Goal: Transaction & Acquisition: Purchase product/service

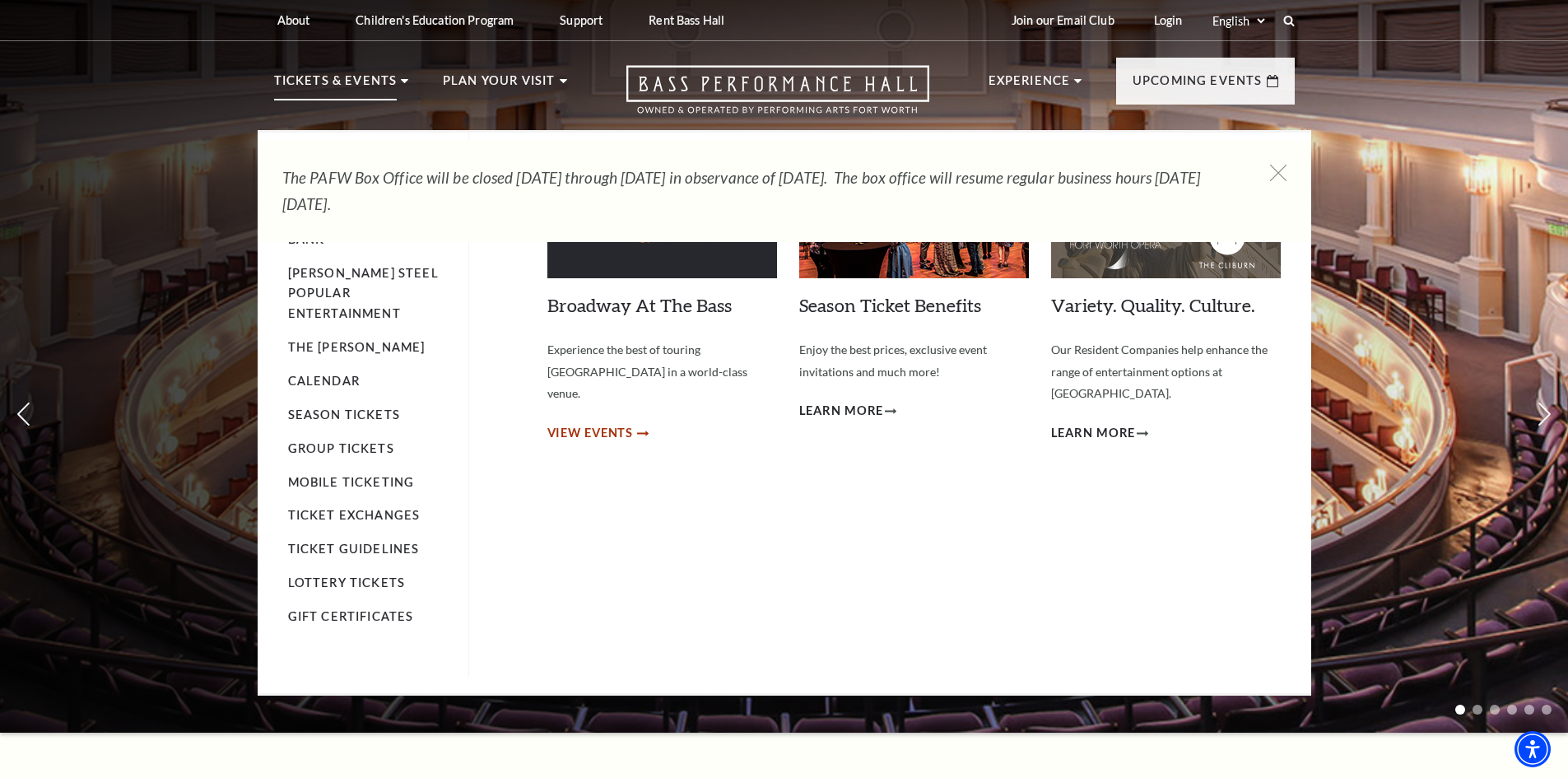
click at [608, 423] on span "View Events" at bounding box center [590, 433] width 87 height 20
click at [320, 373] on link "Calendar" at bounding box center [323, 380] width 71 height 14
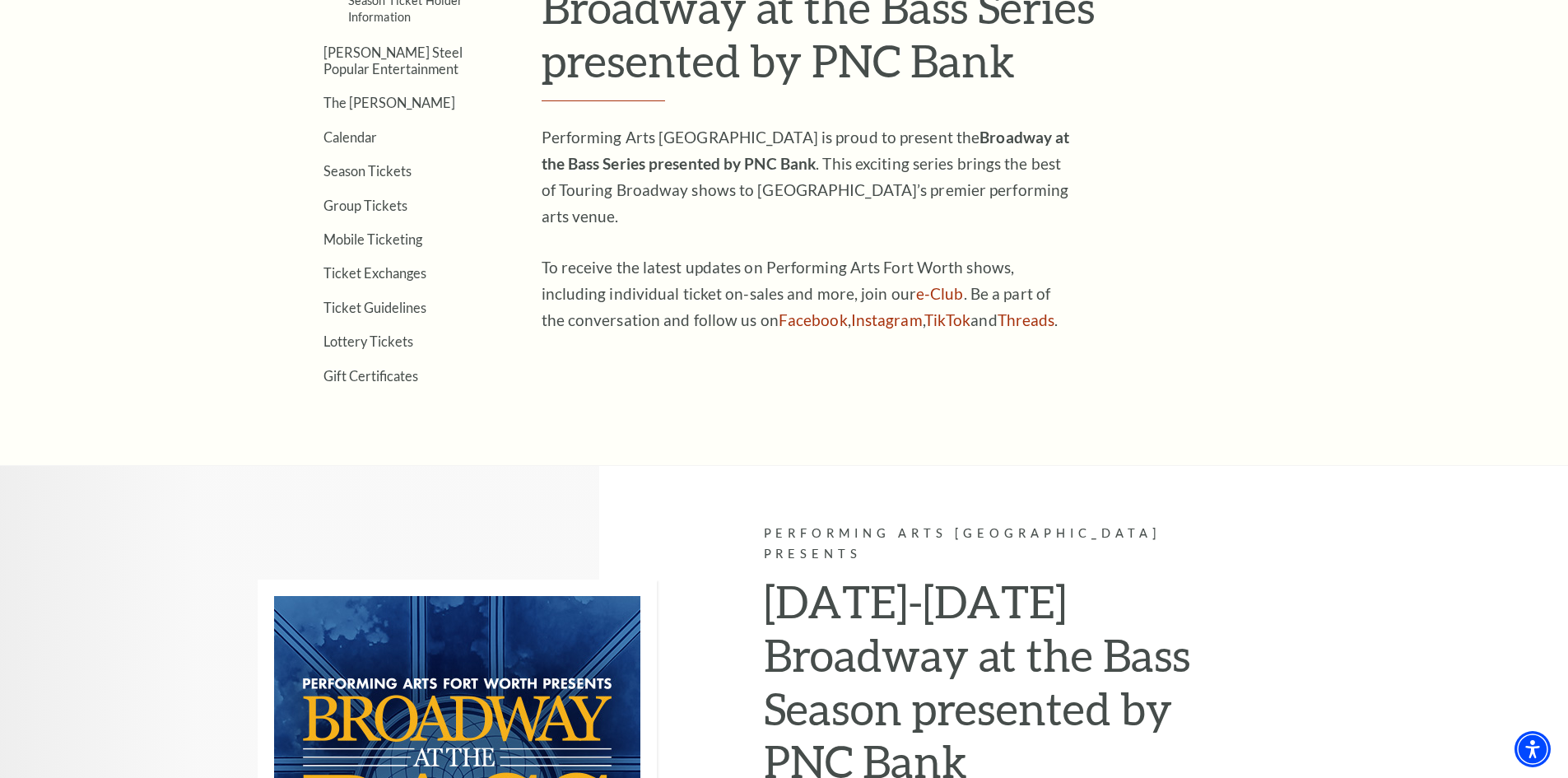
scroll to position [576, 0]
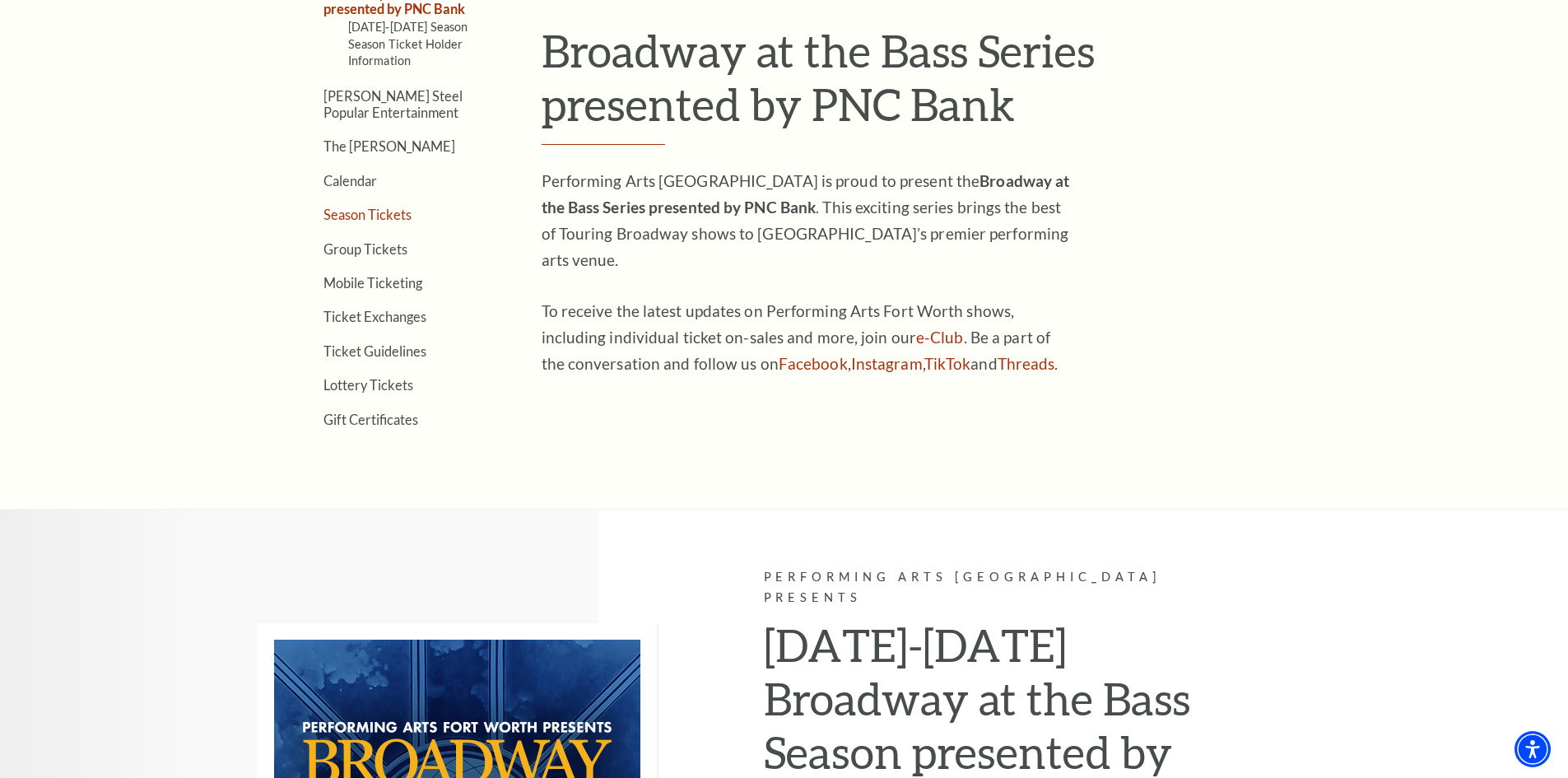
click at [351, 211] on link "Season Tickets" at bounding box center [368, 214] width 88 height 16
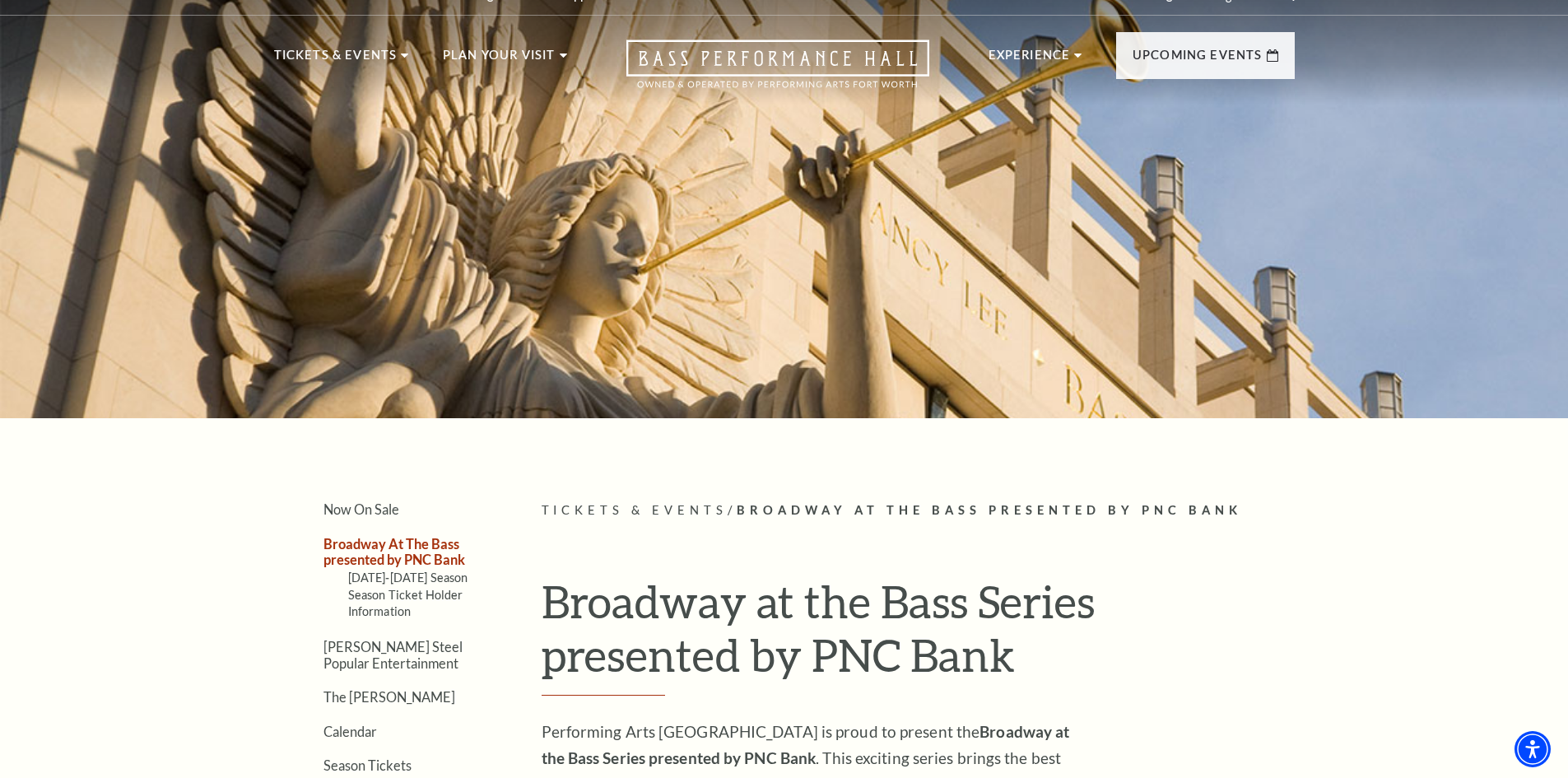
scroll to position [0, 0]
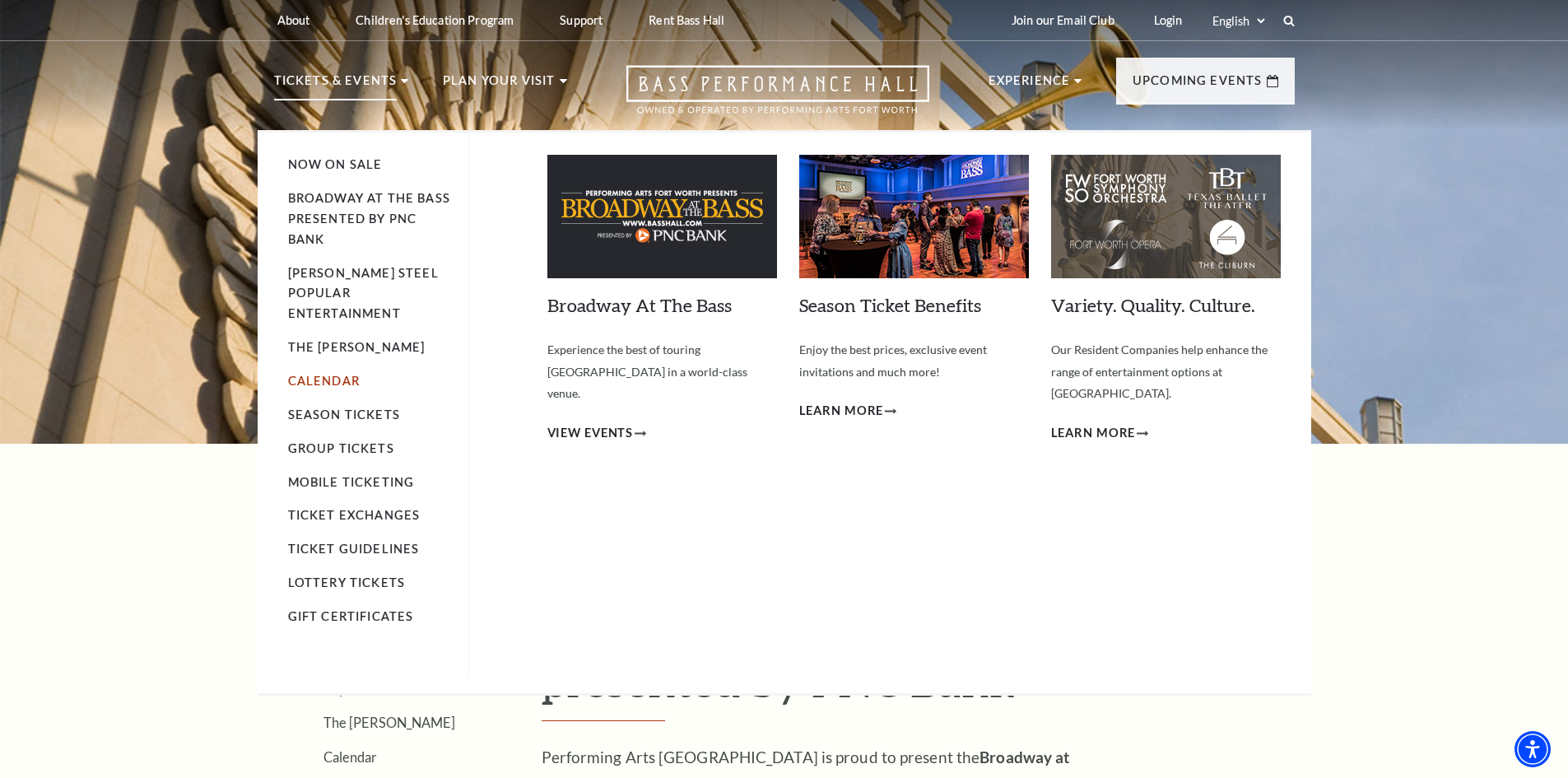
click at [324, 373] on link "Calendar" at bounding box center [323, 380] width 71 height 14
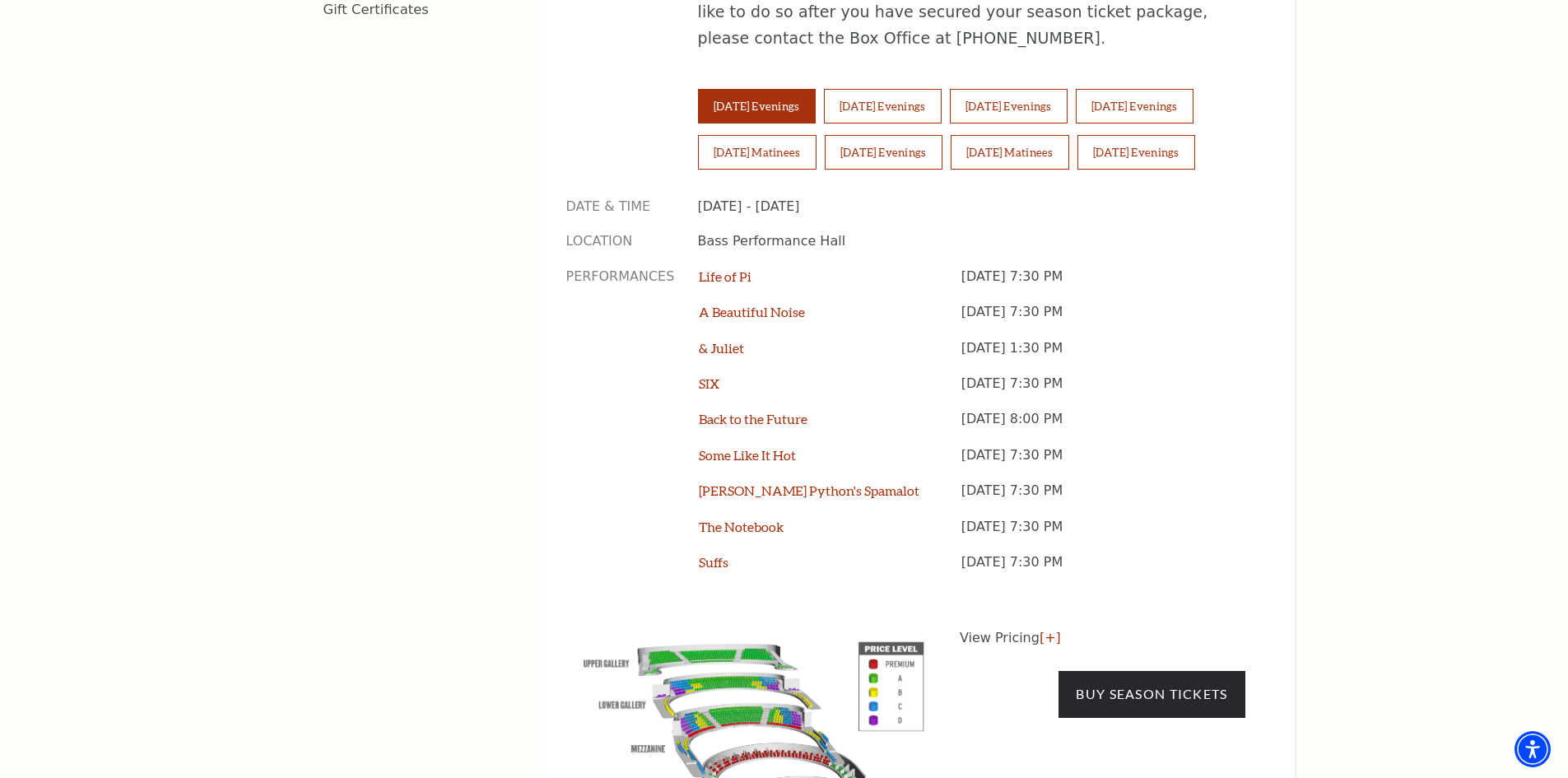
scroll to position [1399, 0]
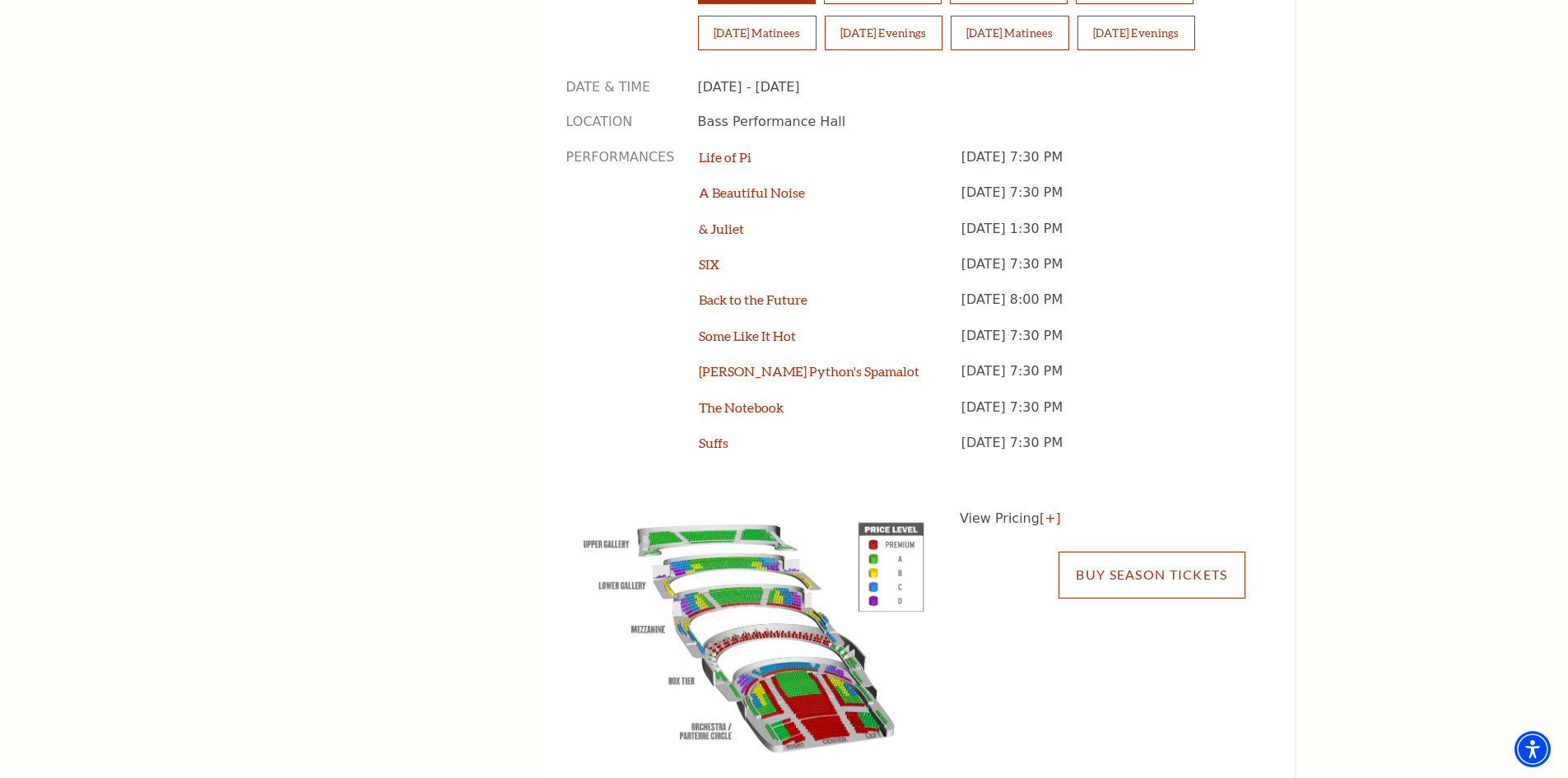
click at [1126, 551] on link "Buy Season Tickets" at bounding box center [1151, 573] width 186 height 46
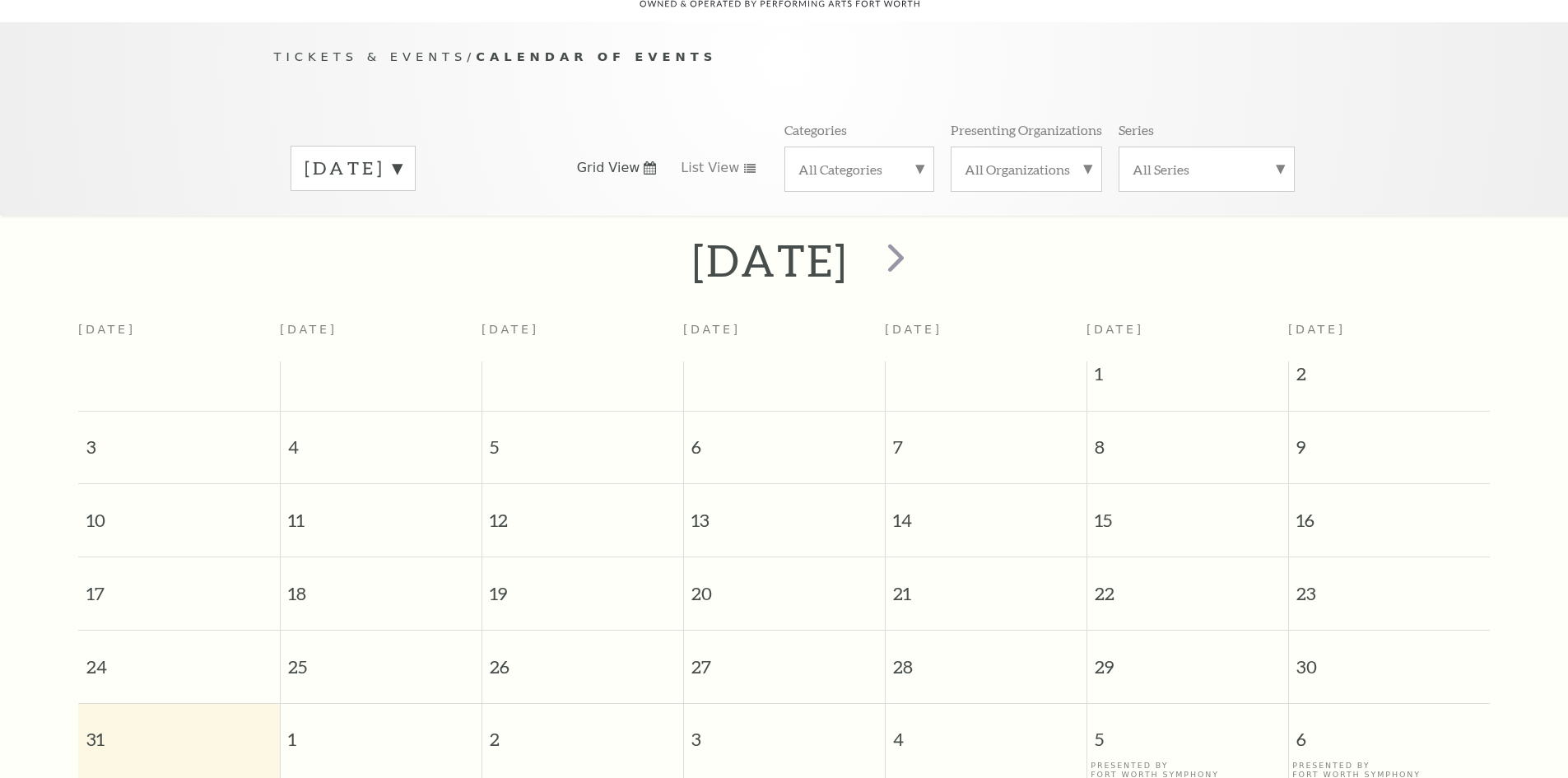
scroll to position [145, 0]
click at [402, 154] on label "[DATE]" at bounding box center [353, 167] width 98 height 25
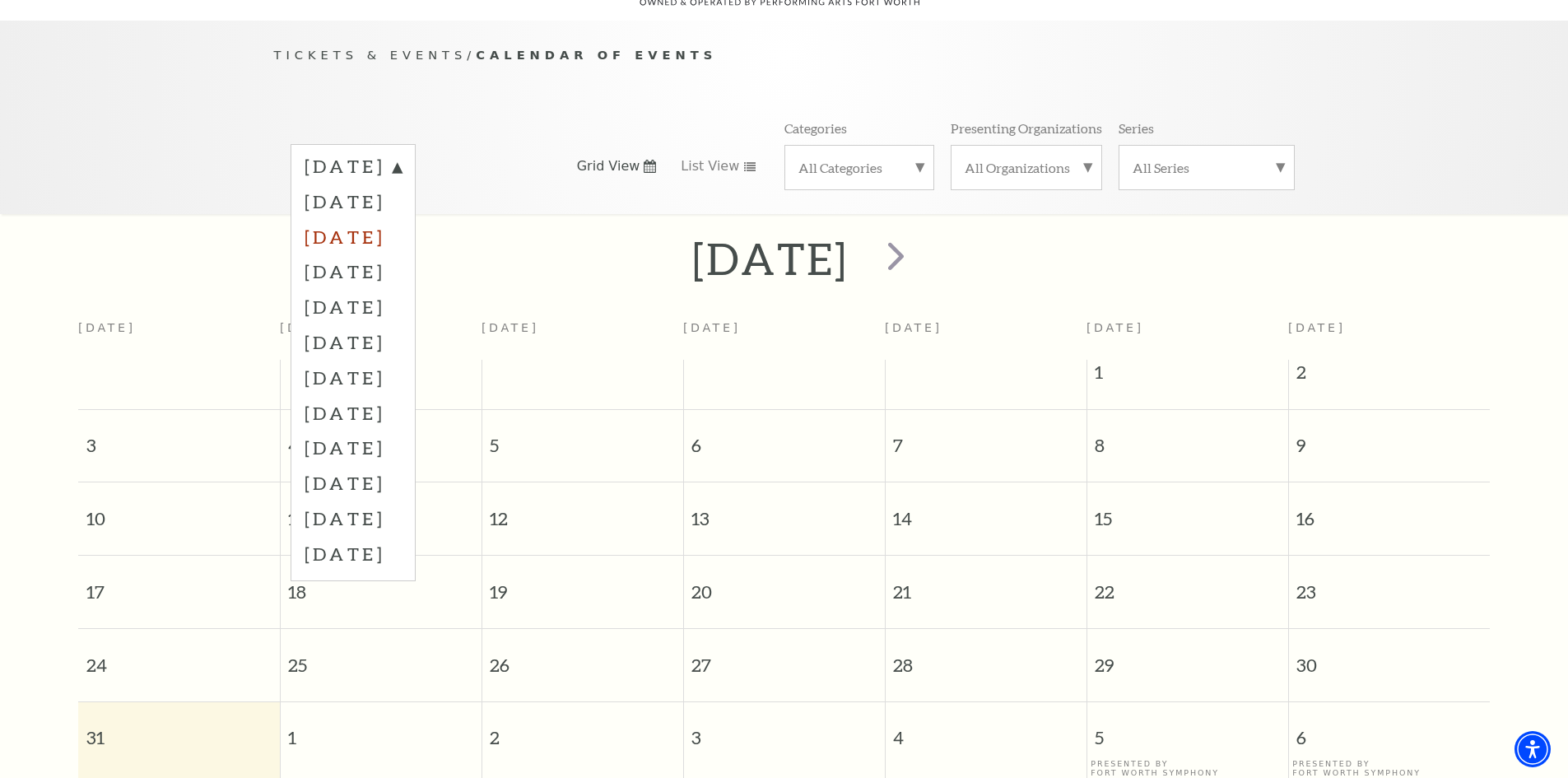
click at [402, 219] on label "October 2025" at bounding box center [353, 237] width 98 height 35
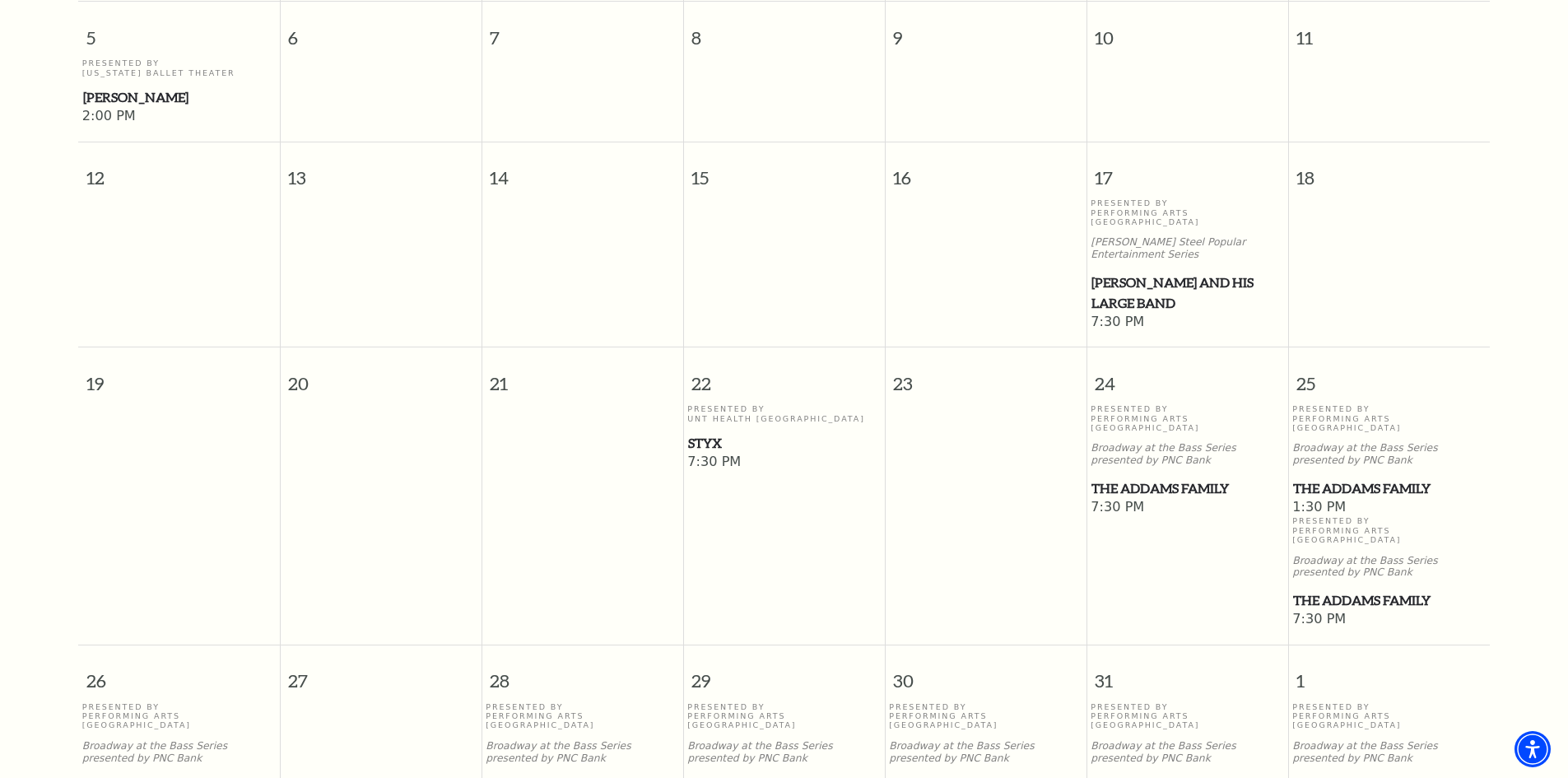
scroll to position [804, 0]
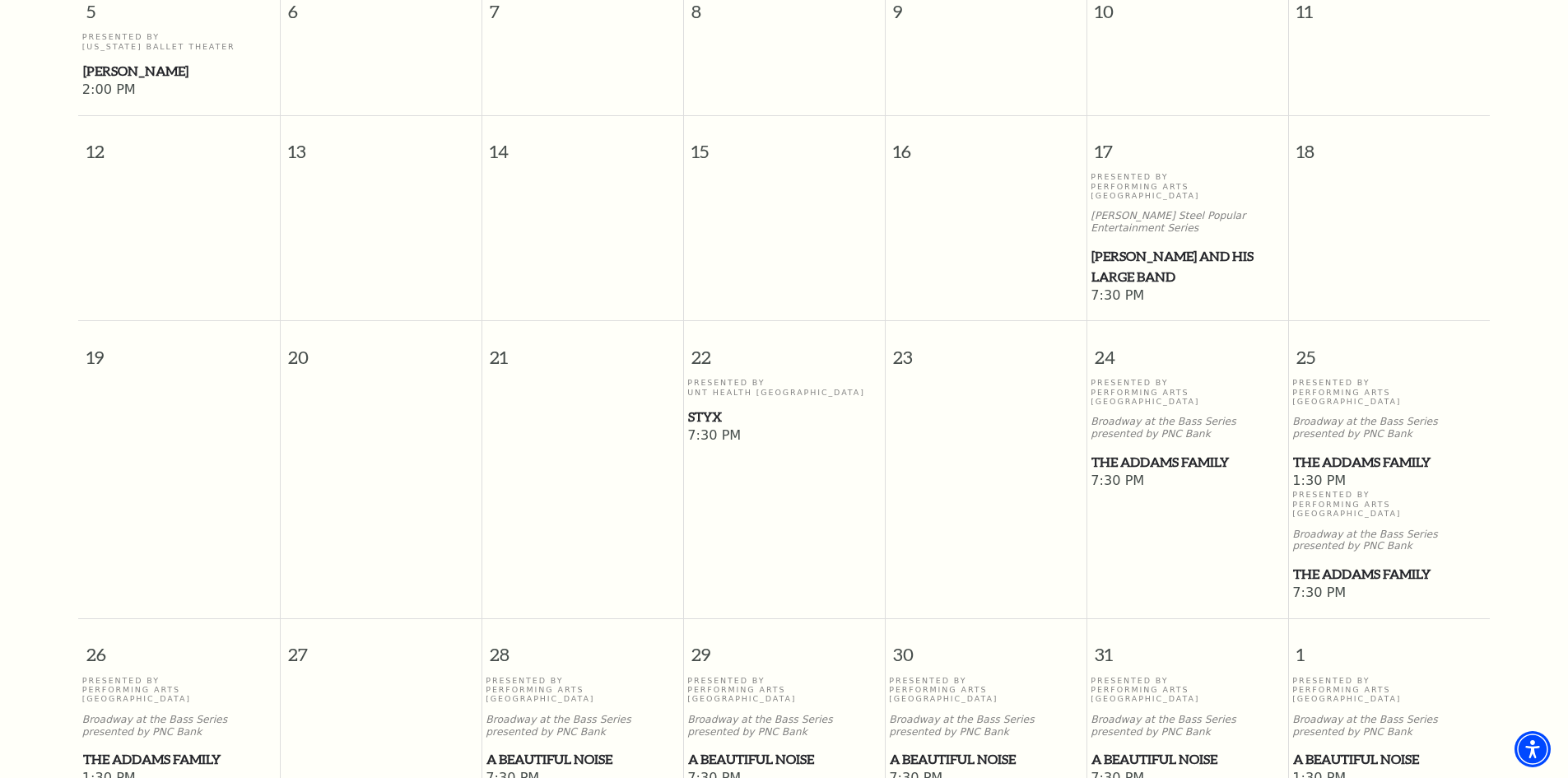
click at [1143, 451] on span "The Addams Family" at bounding box center [1187, 461] width 192 height 20
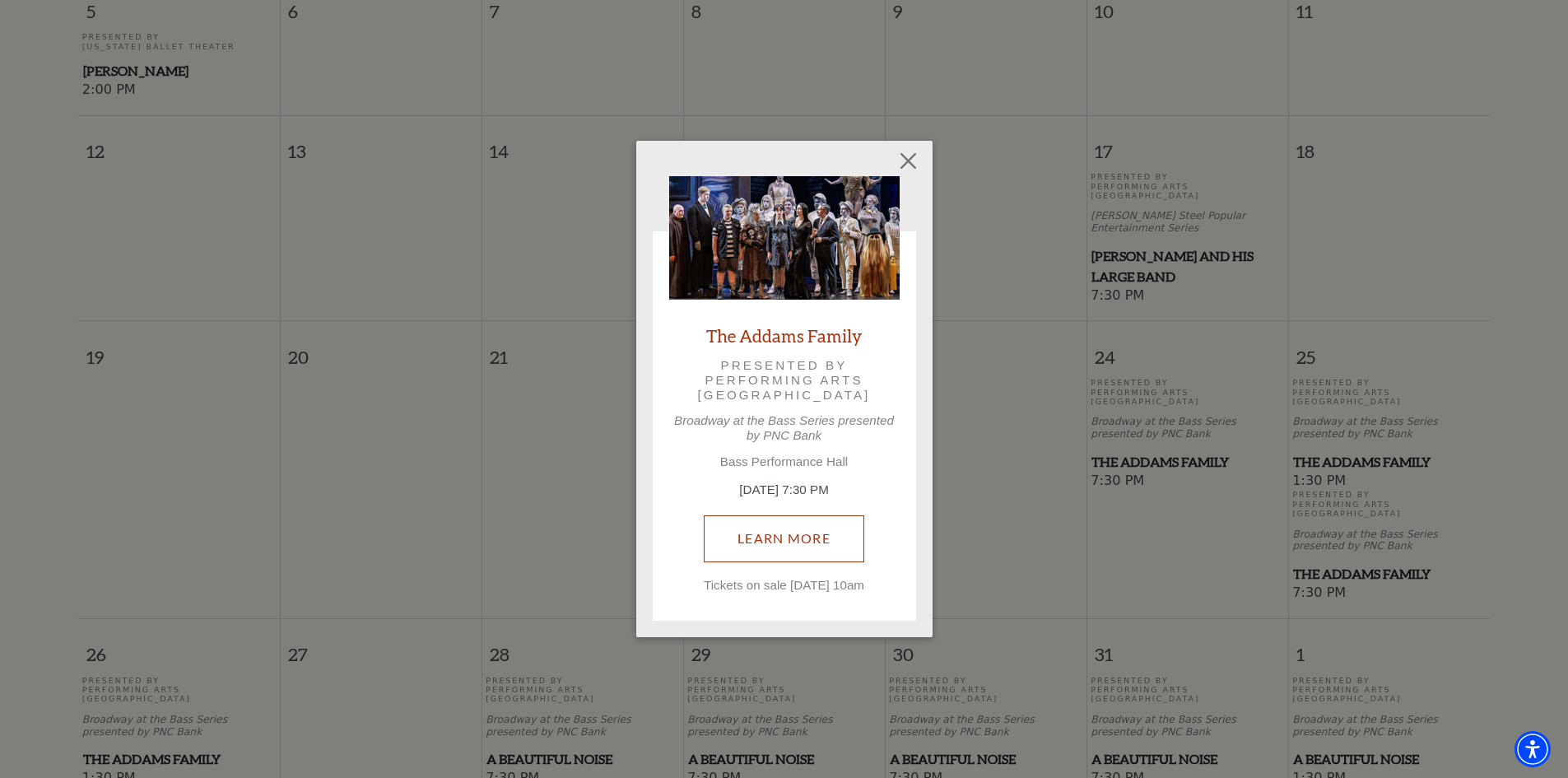
click at [785, 529] on link "Learn More" at bounding box center [784, 537] width 161 height 46
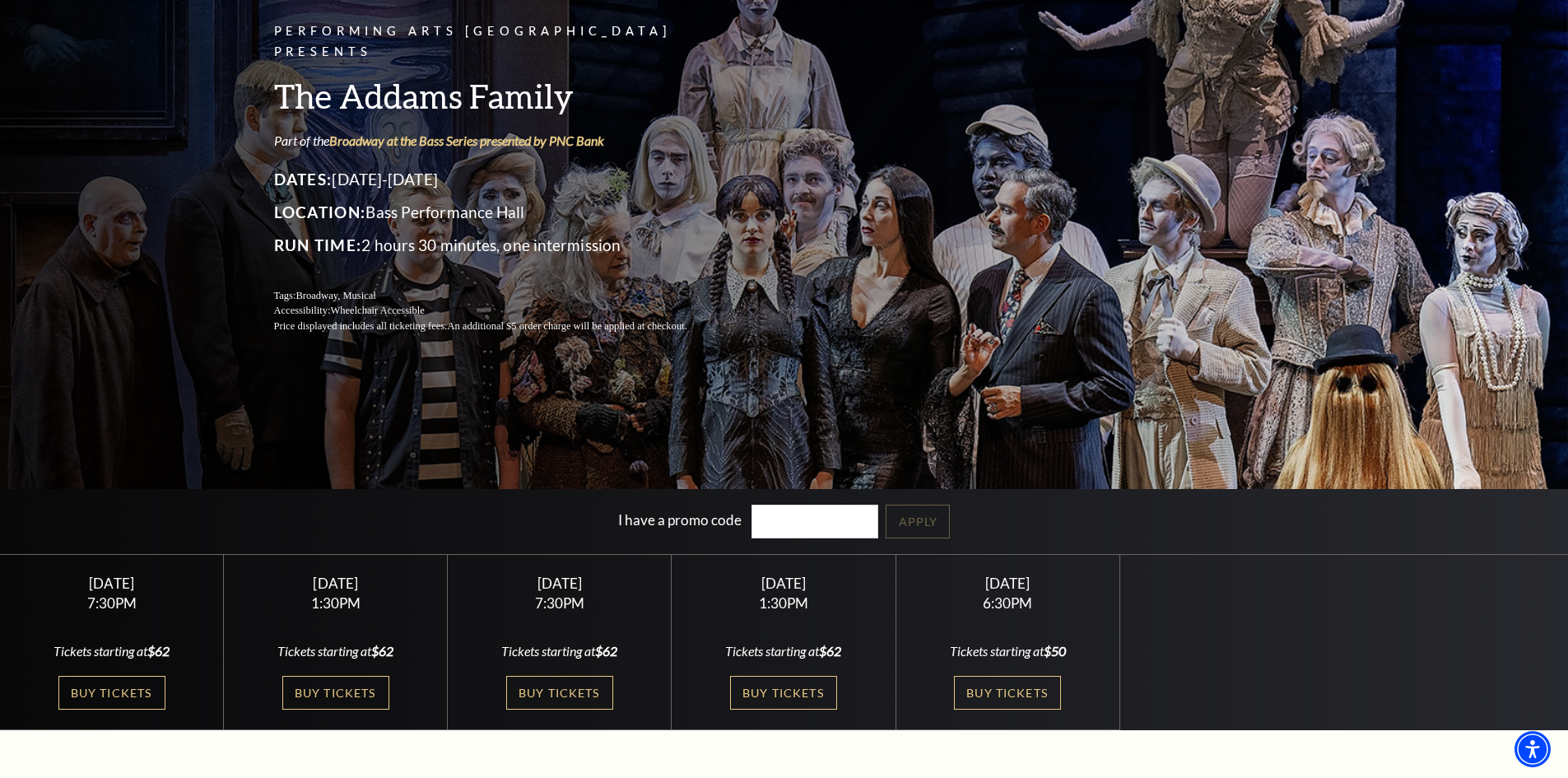
scroll to position [165, 0]
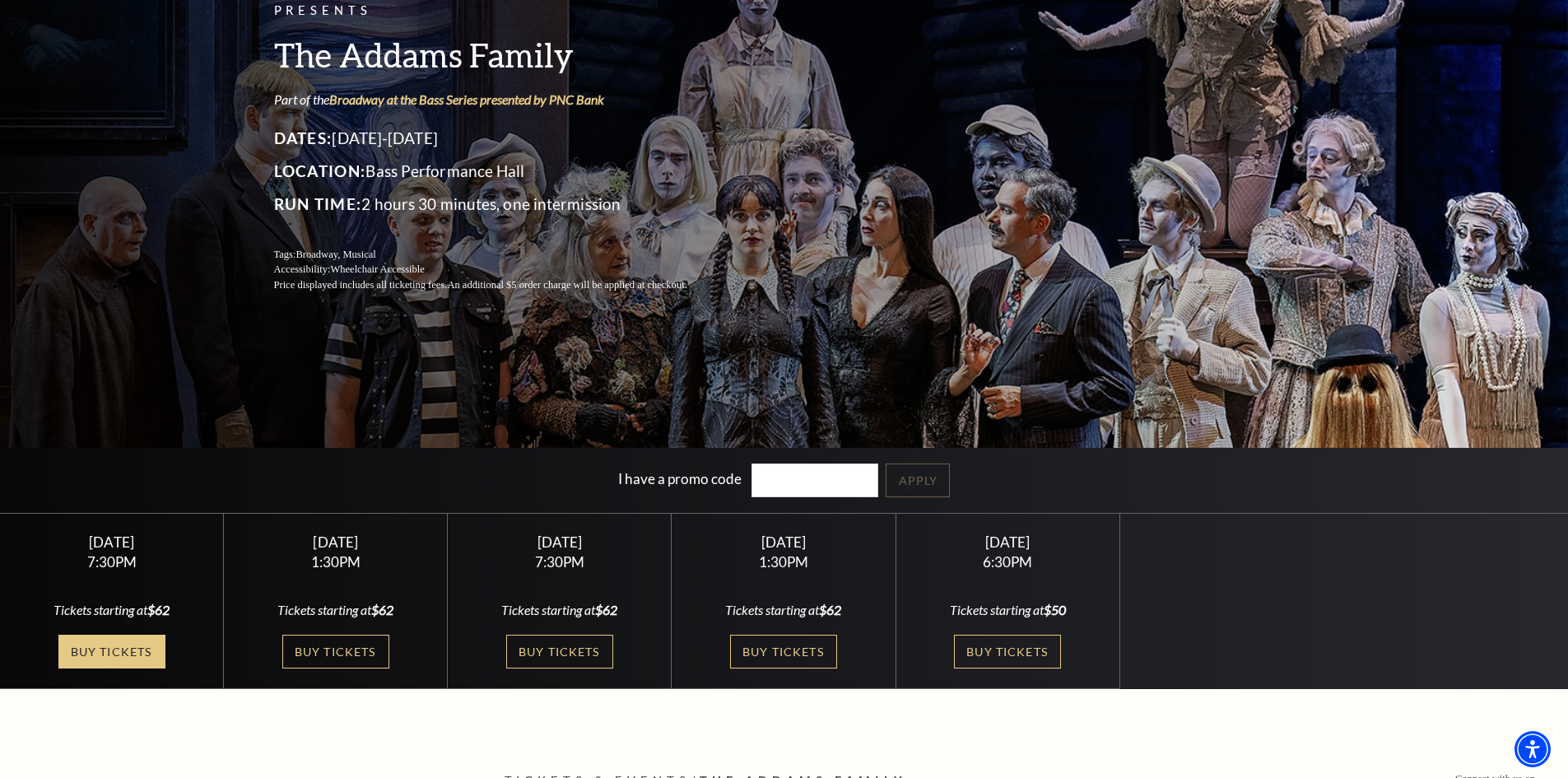
click at [113, 653] on link "Buy Tickets" at bounding box center [112, 651] width 107 height 34
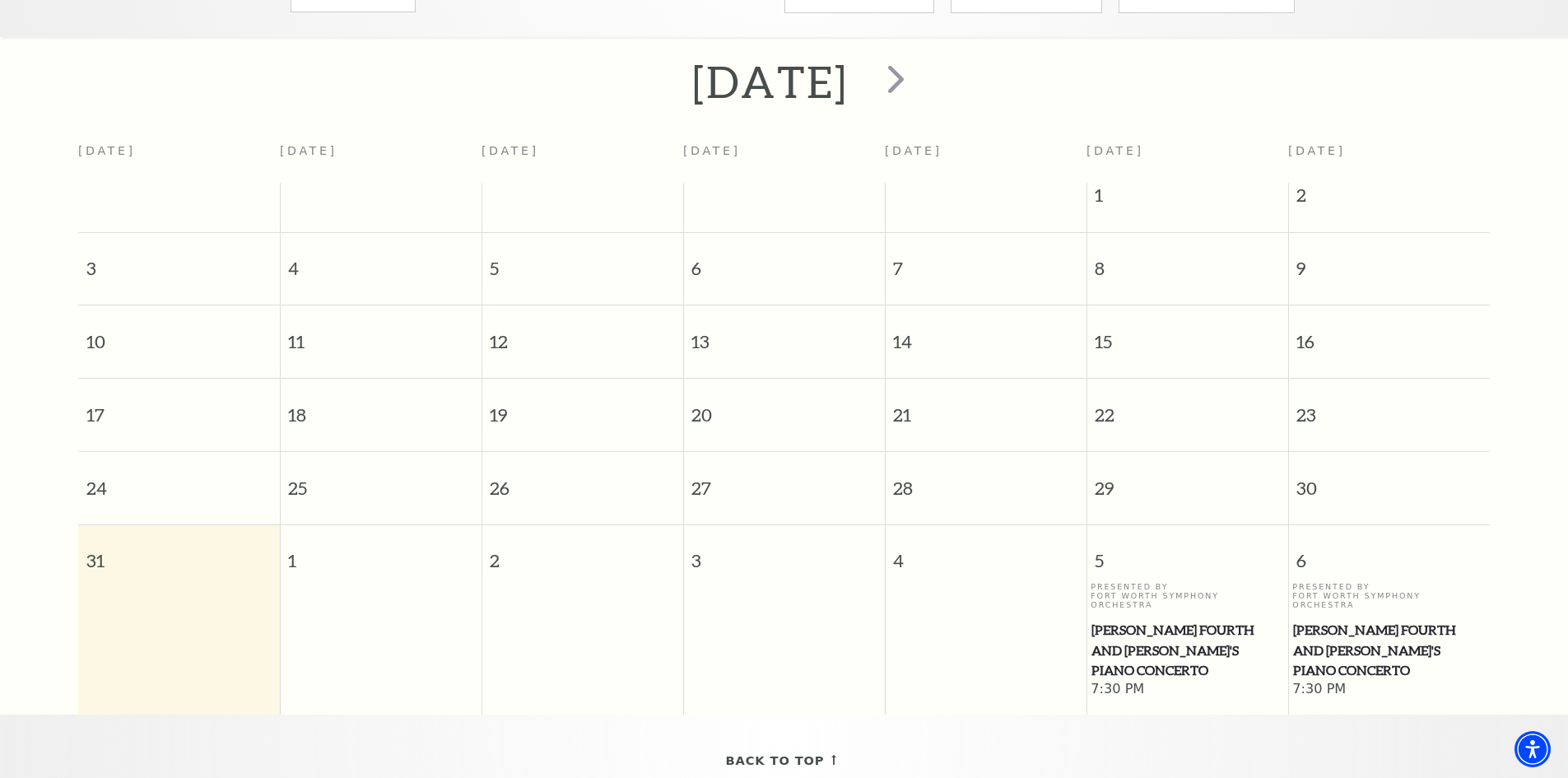
scroll to position [63, 0]
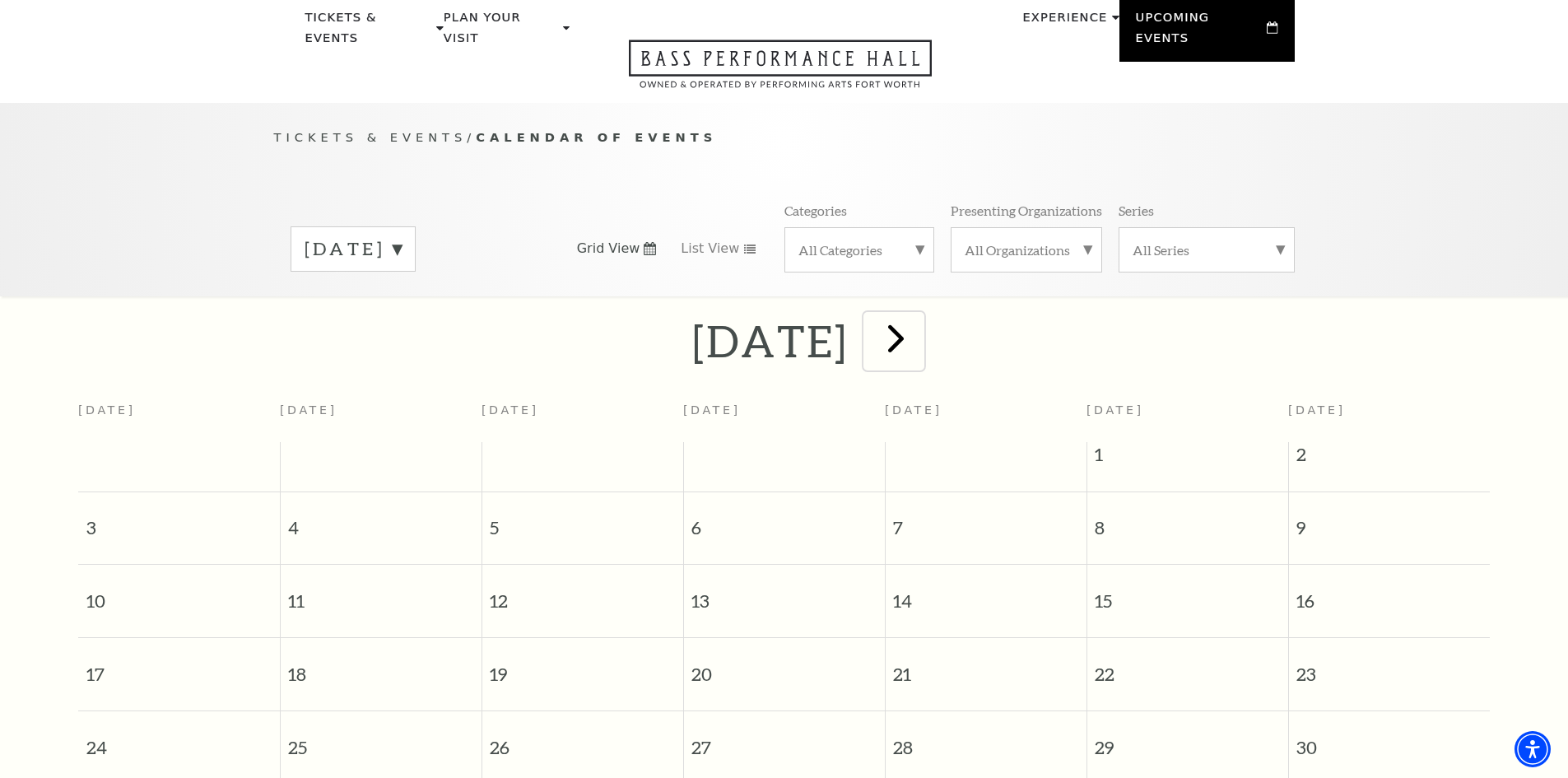
click at [920, 314] on span "next" at bounding box center [896, 337] width 47 height 47
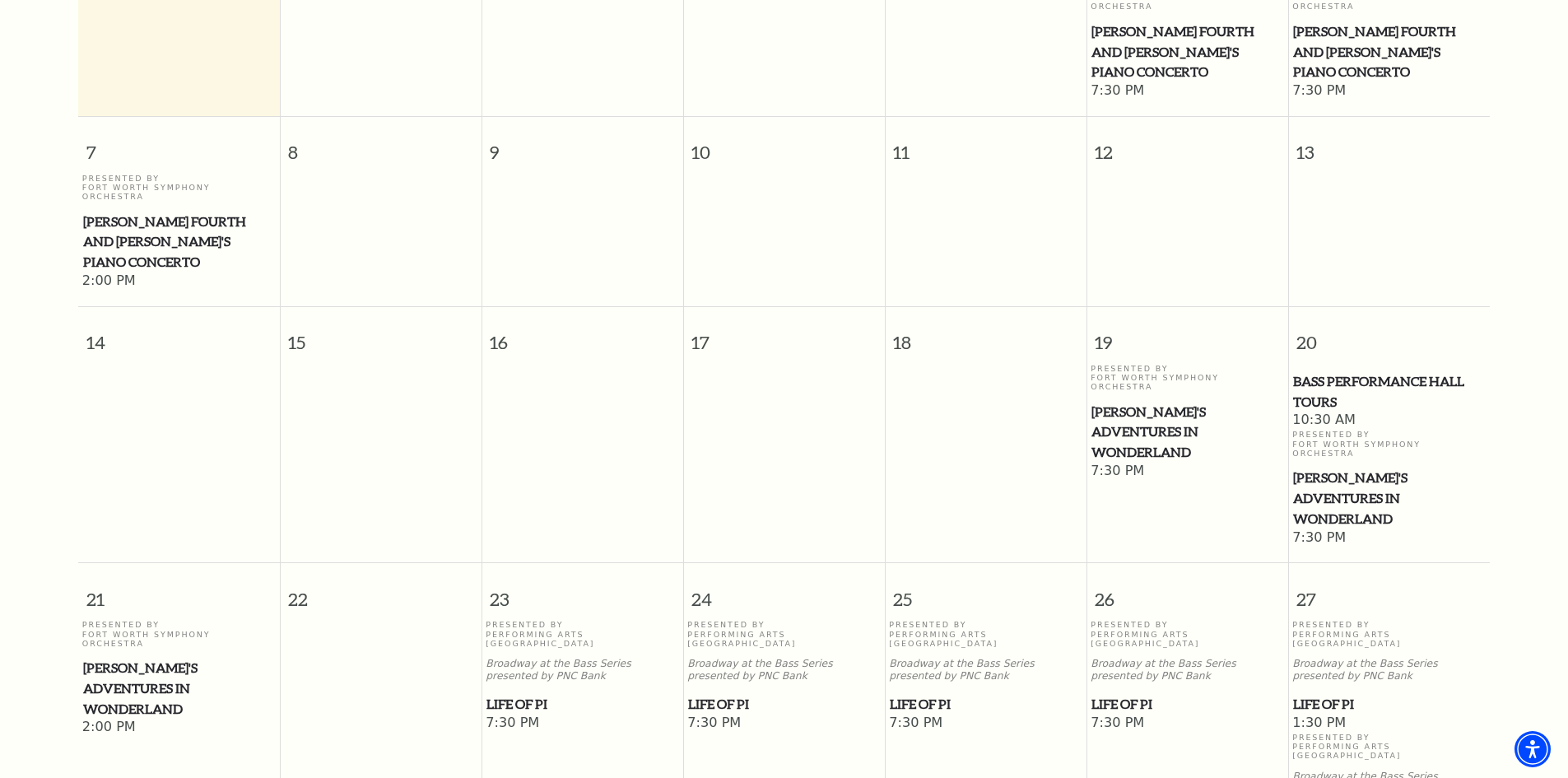
scroll to position [557, 0]
click at [504, 692] on span "Life of Pi" at bounding box center [582, 702] width 192 height 20
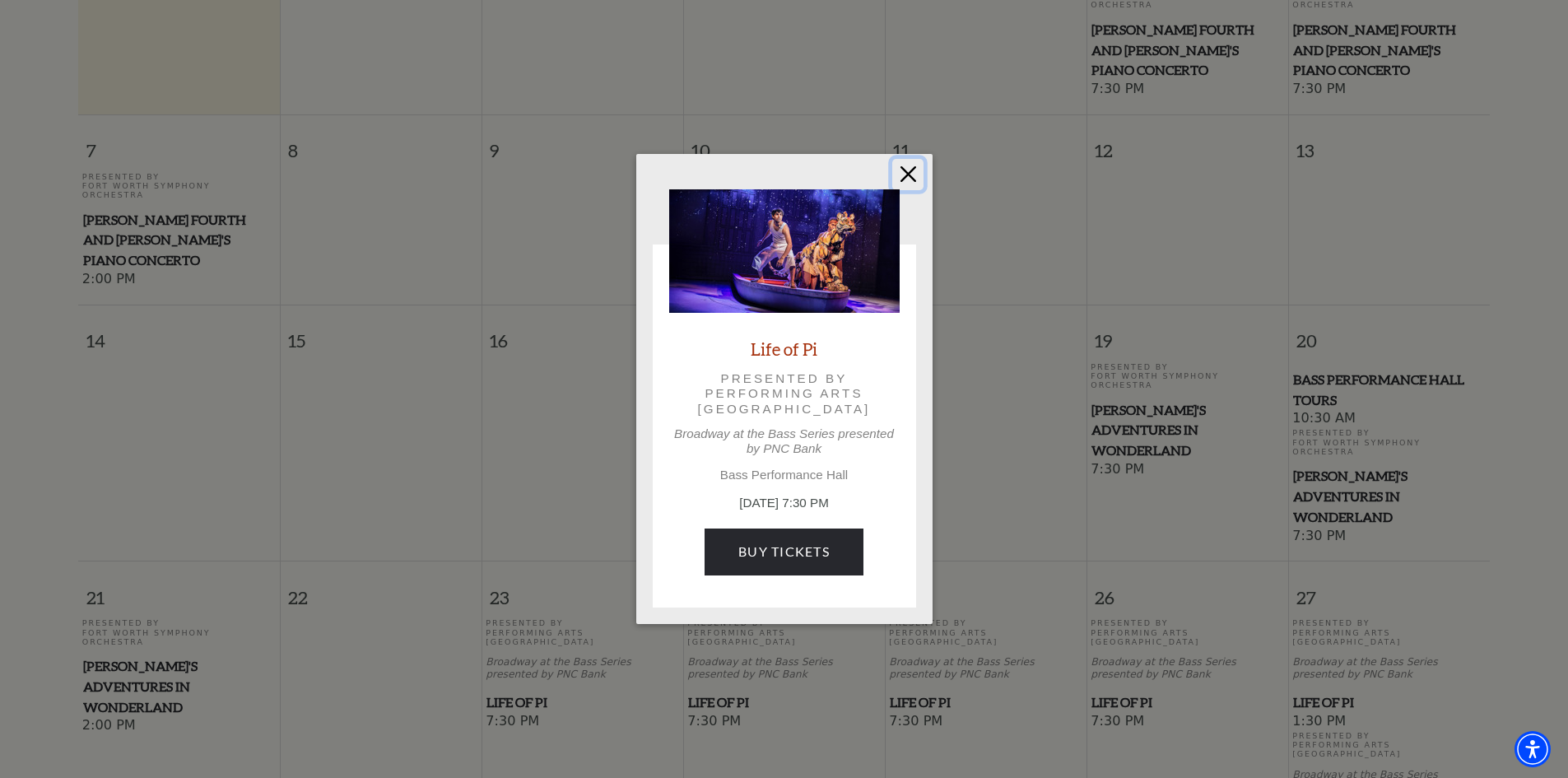
click at [916, 172] on button "Close" at bounding box center [908, 175] width 31 height 31
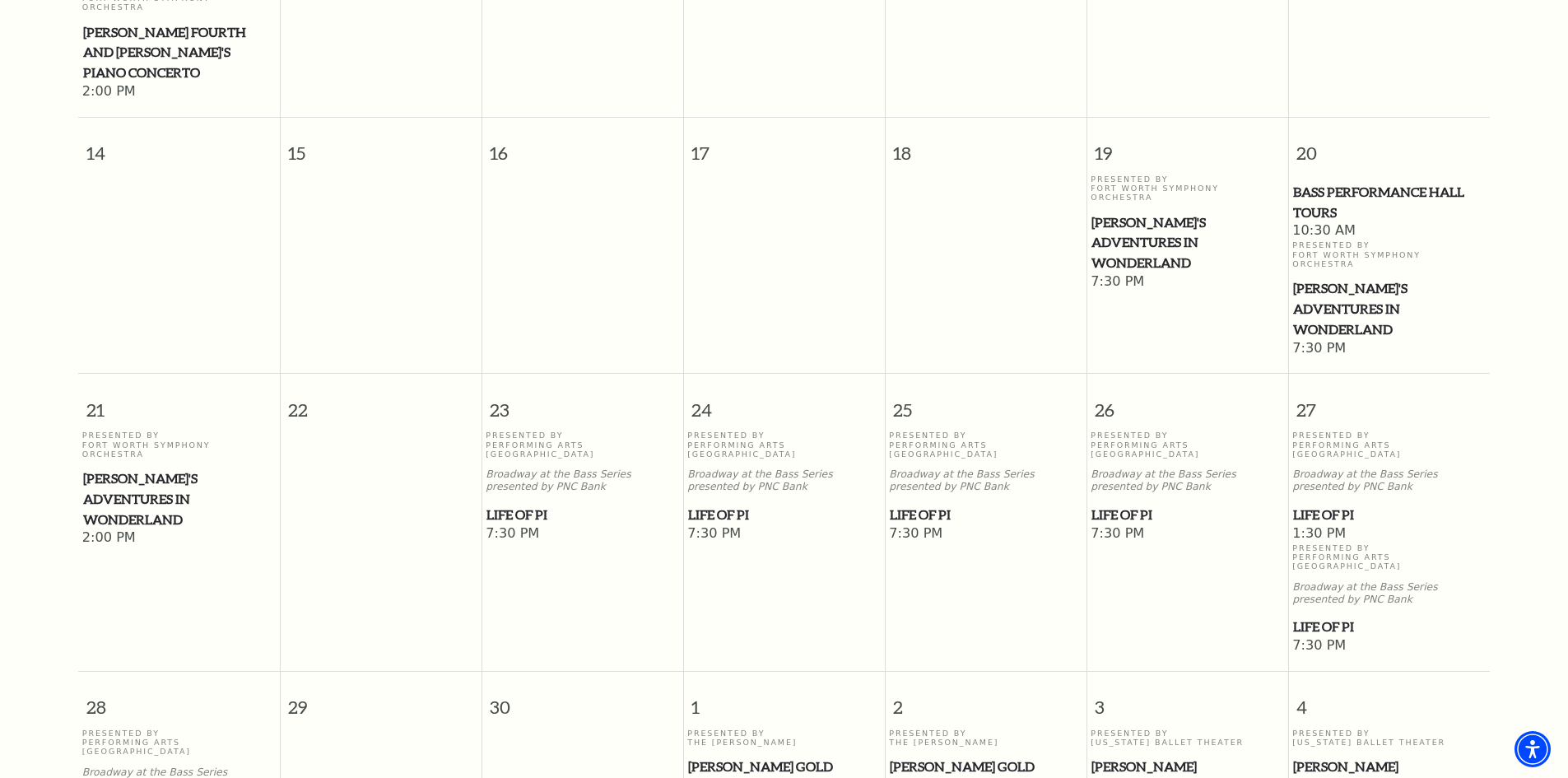
scroll to position [743, 0]
click at [1140, 214] on span "[PERSON_NAME]'s Adventures in Wonderland" at bounding box center [1187, 244] width 192 height 60
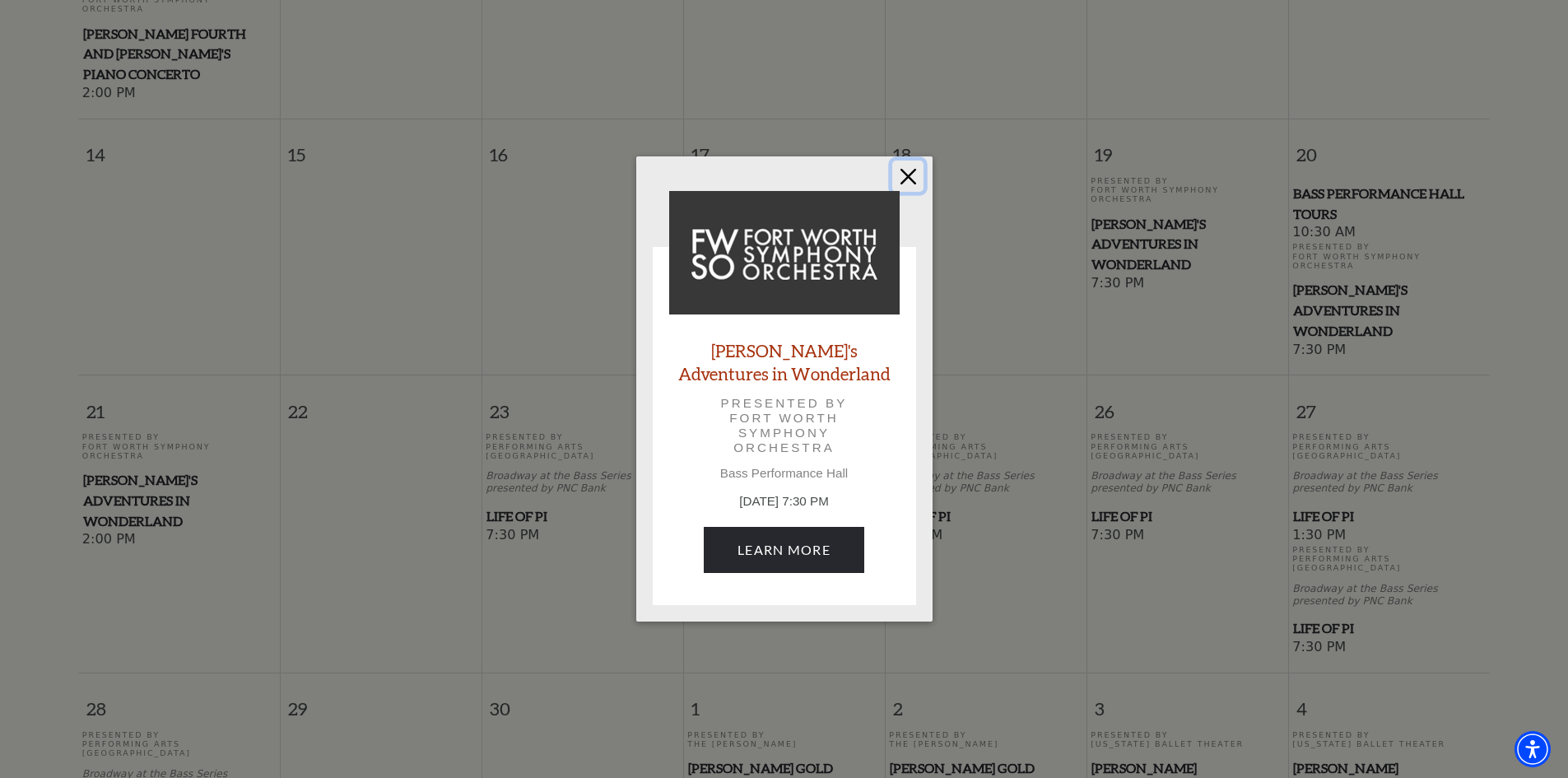
click at [908, 176] on button "Close" at bounding box center [908, 176] width 31 height 31
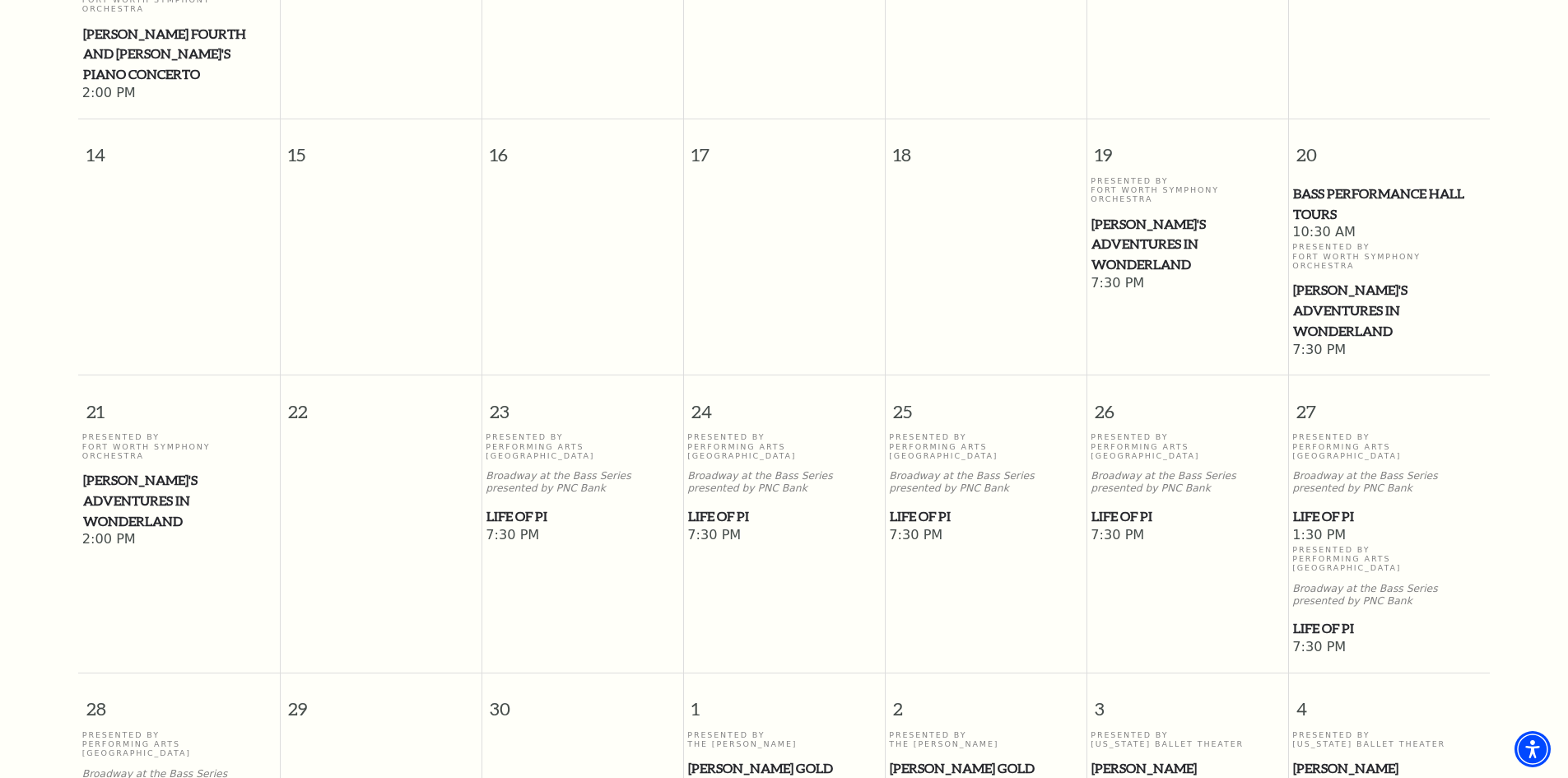
click at [719, 506] on span "Life of Pi" at bounding box center [784, 516] width 192 height 20
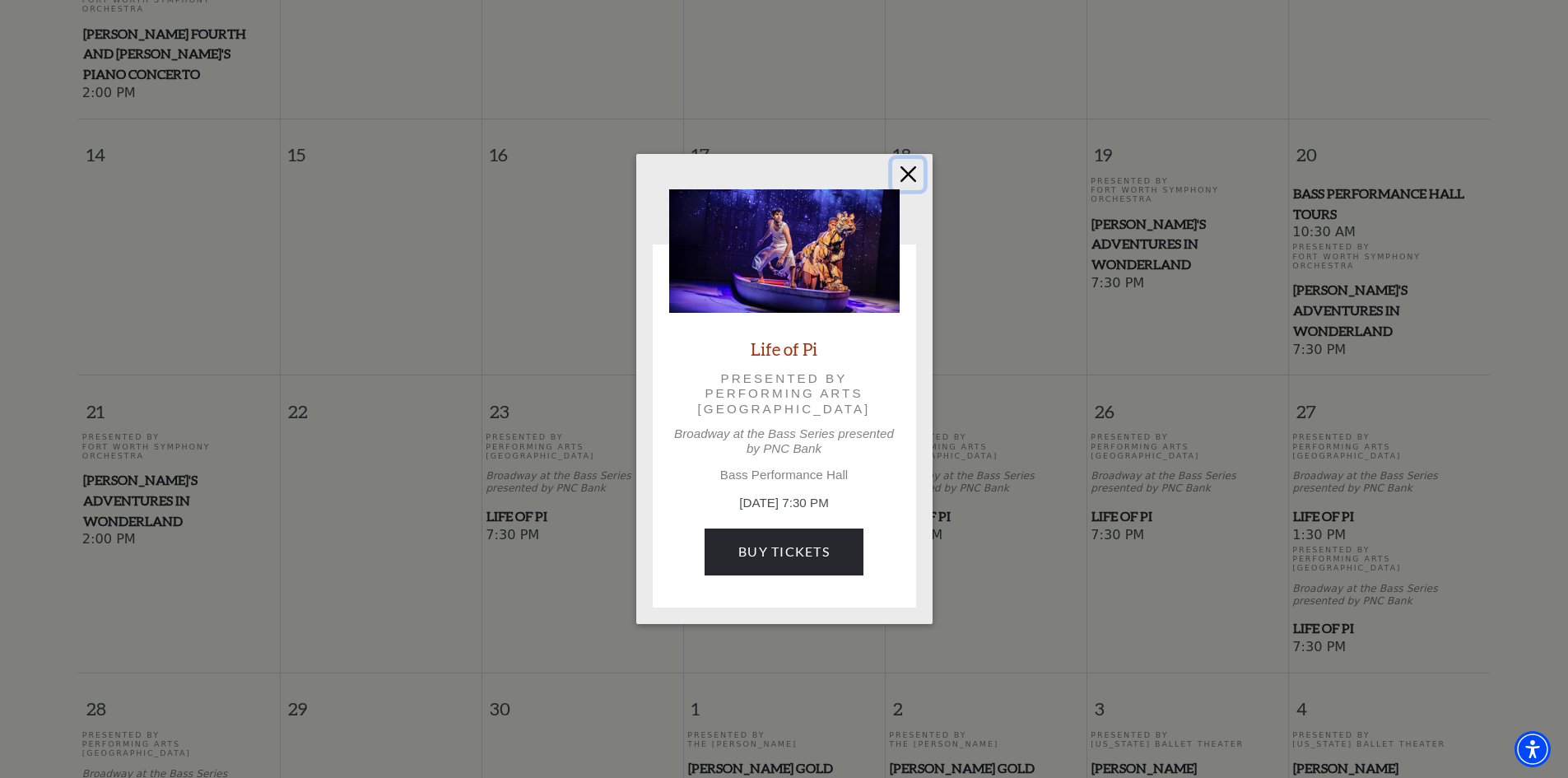
click at [910, 171] on button "Close" at bounding box center [908, 175] width 31 height 31
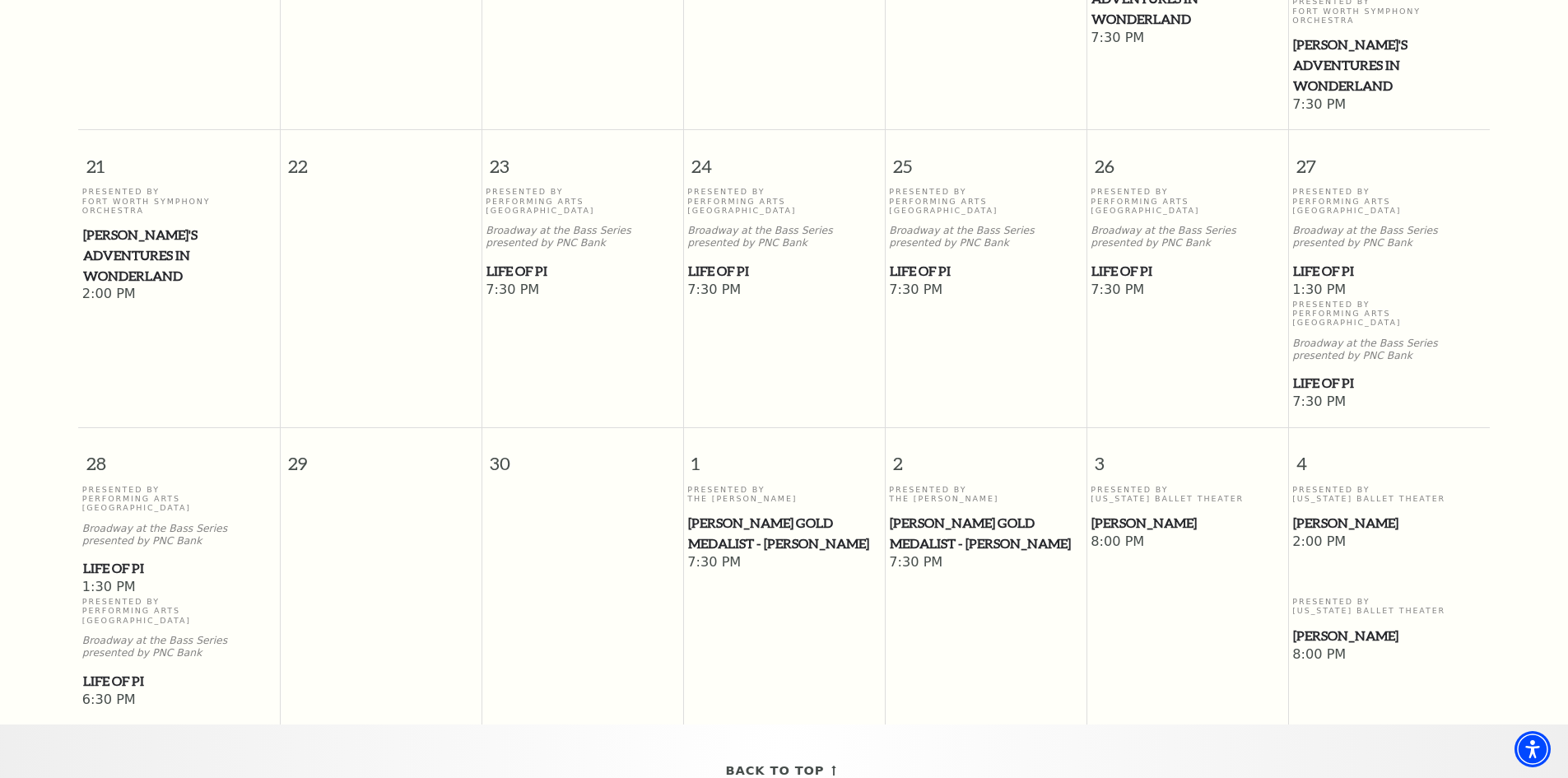
scroll to position [990, 0]
click at [1123, 511] on span "[PERSON_NAME]" at bounding box center [1187, 521] width 192 height 20
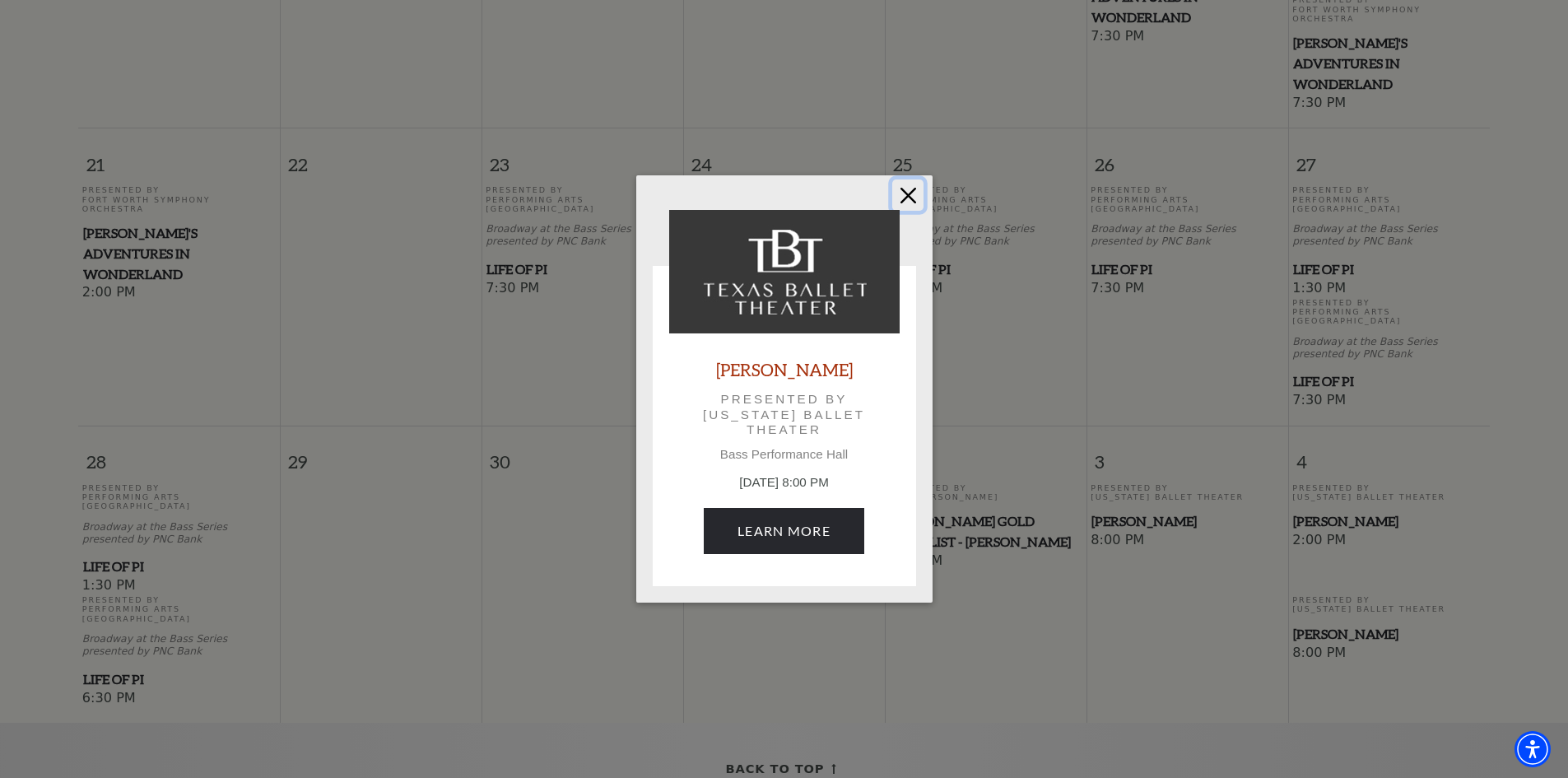
click at [912, 192] on button "Close" at bounding box center [908, 195] width 31 height 31
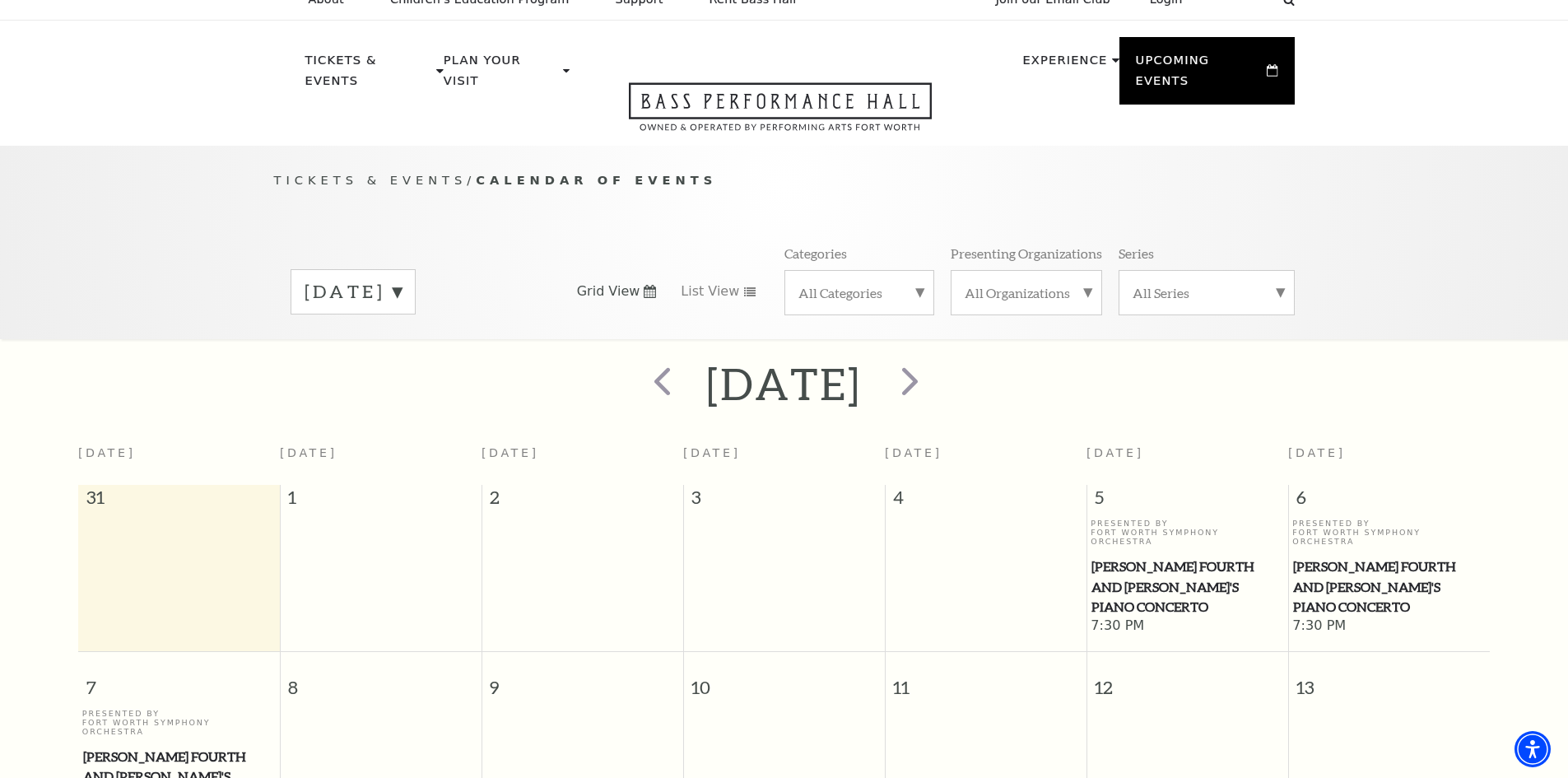
scroll to position [0, 0]
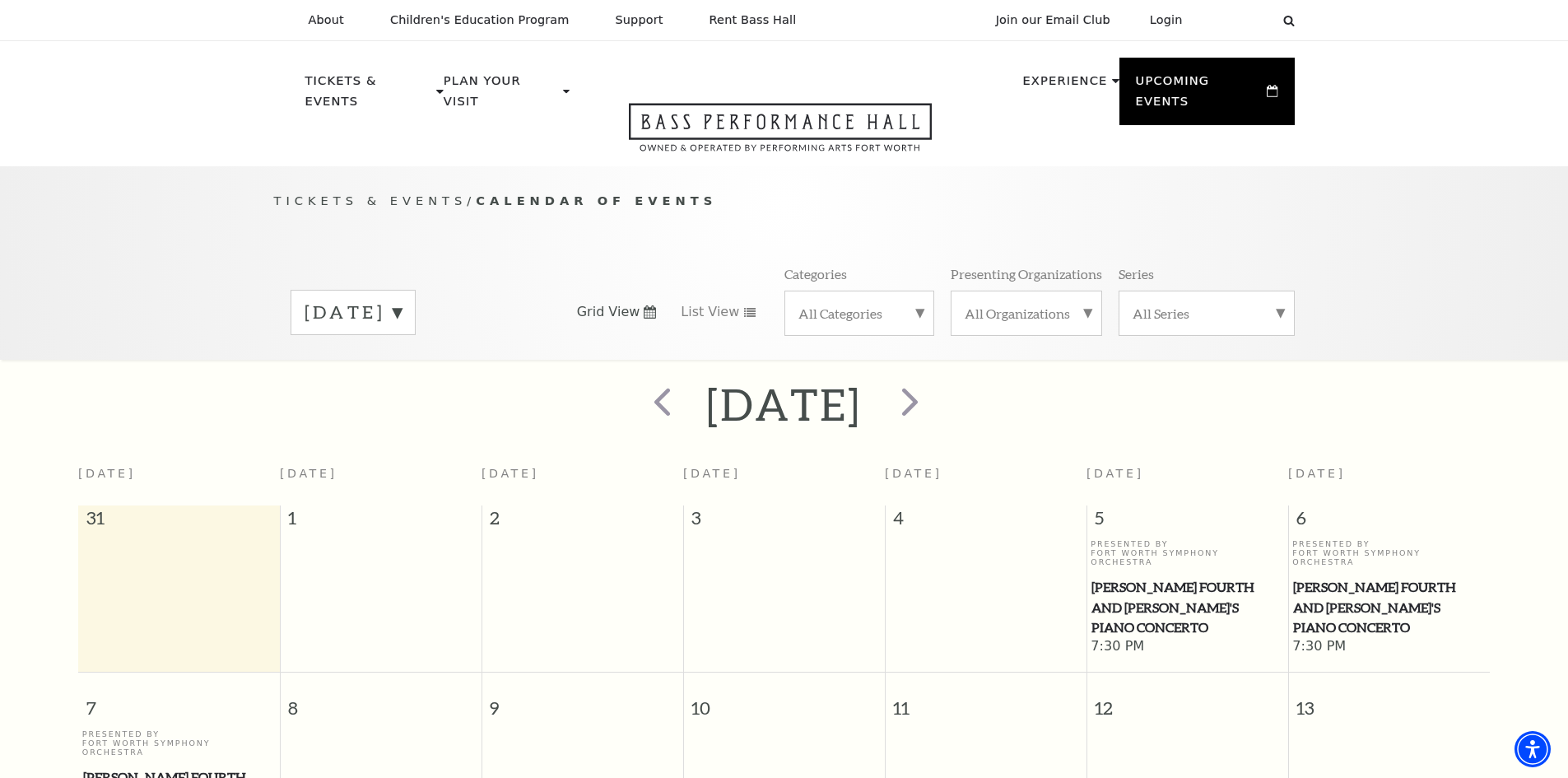
click at [402, 301] on label "[DATE]" at bounding box center [353, 312] width 98 height 25
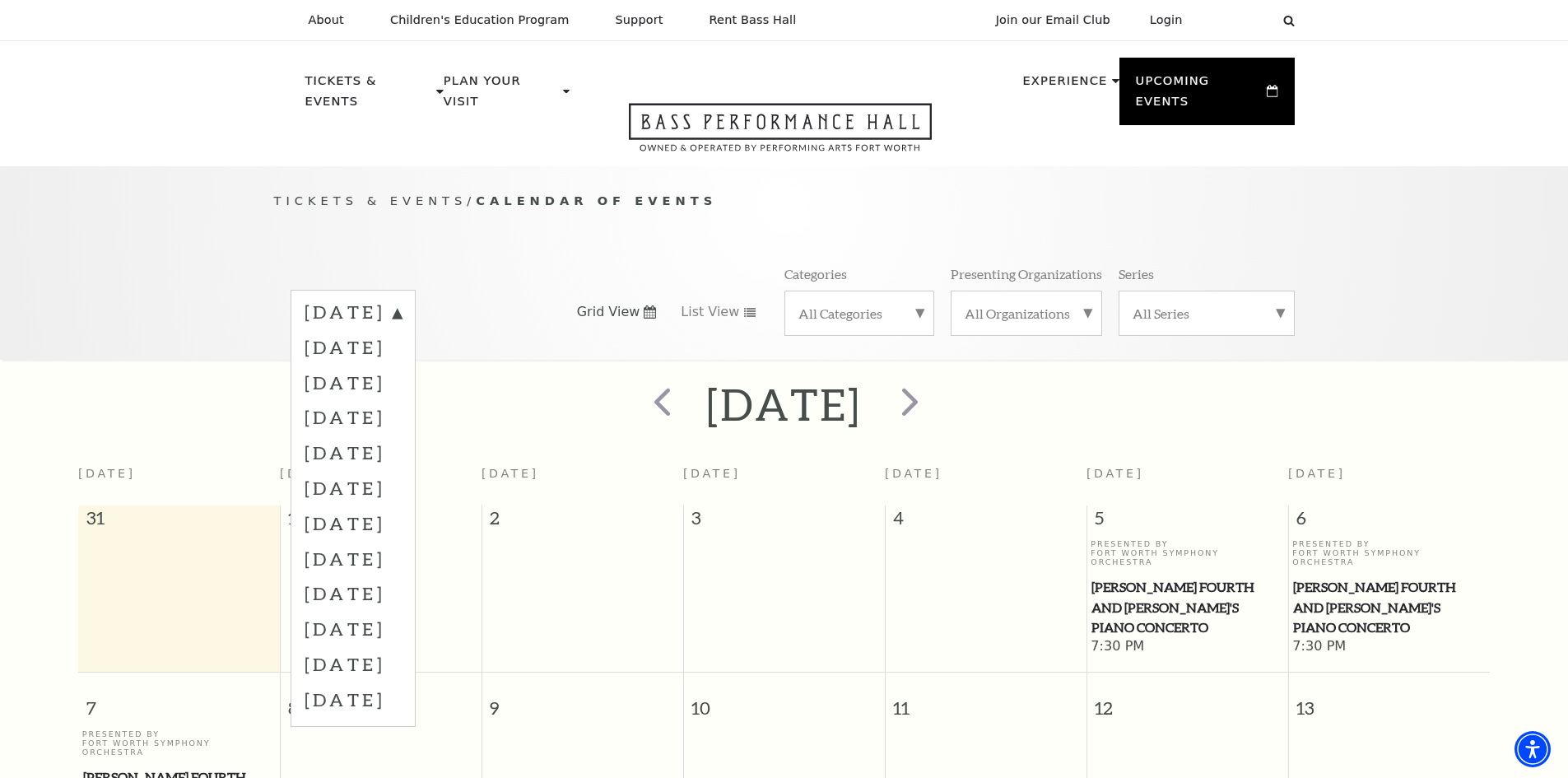
click at [398, 365] on label "[DATE]" at bounding box center [353, 382] width 98 height 35
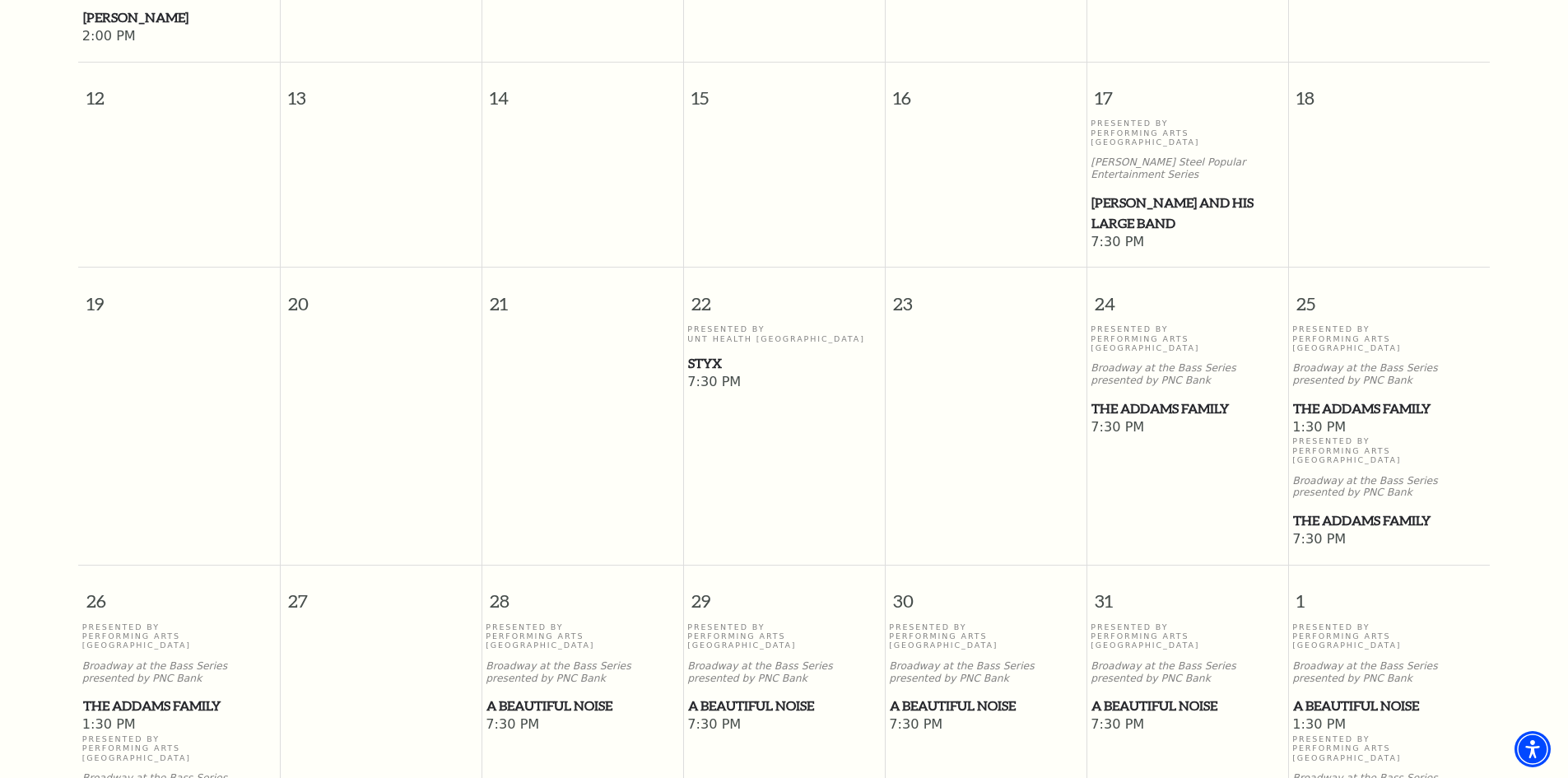
scroll to position [886, 0]
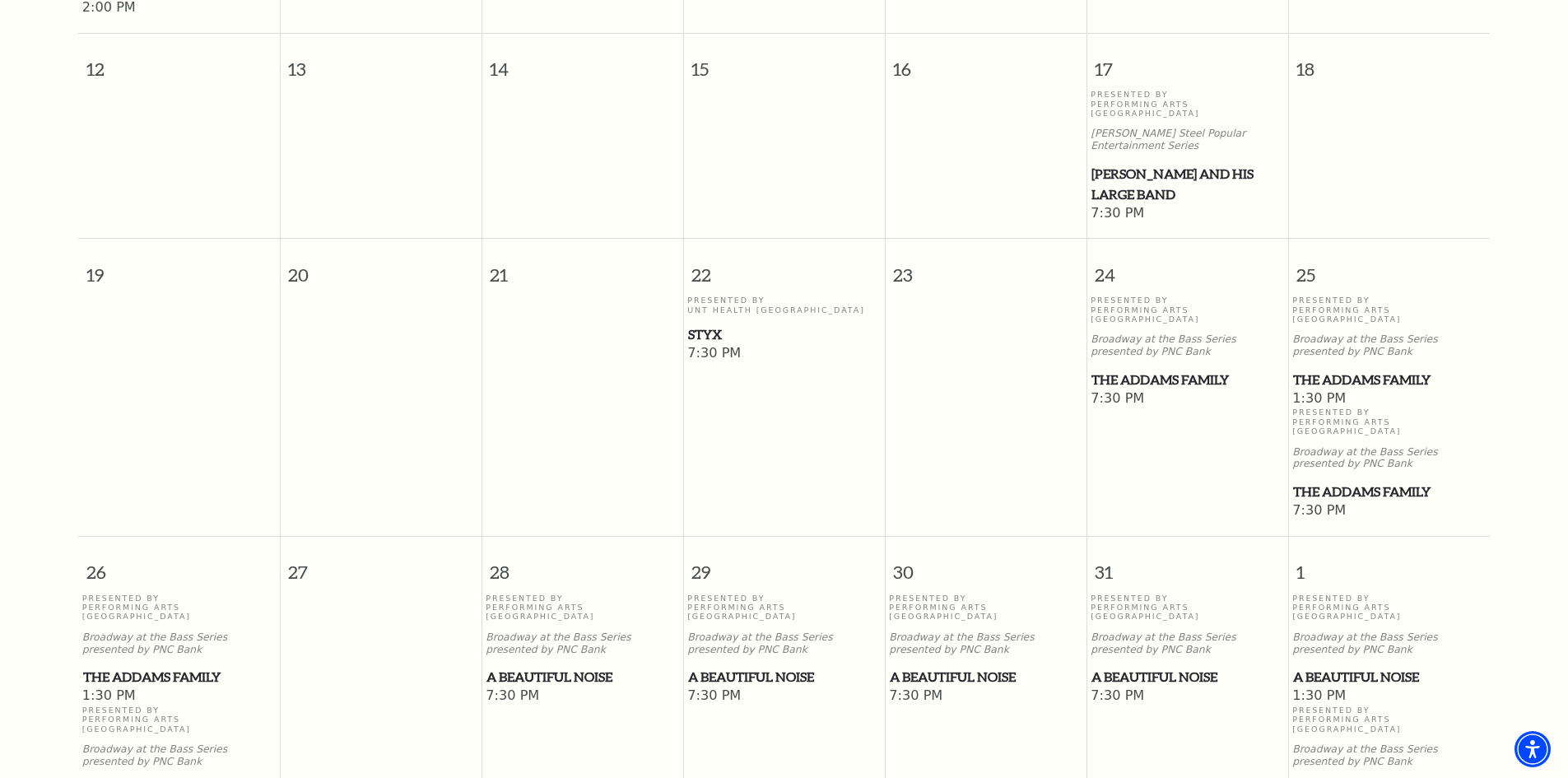
click at [742, 667] on span "A Beautiful Noise" at bounding box center [784, 677] width 192 height 20
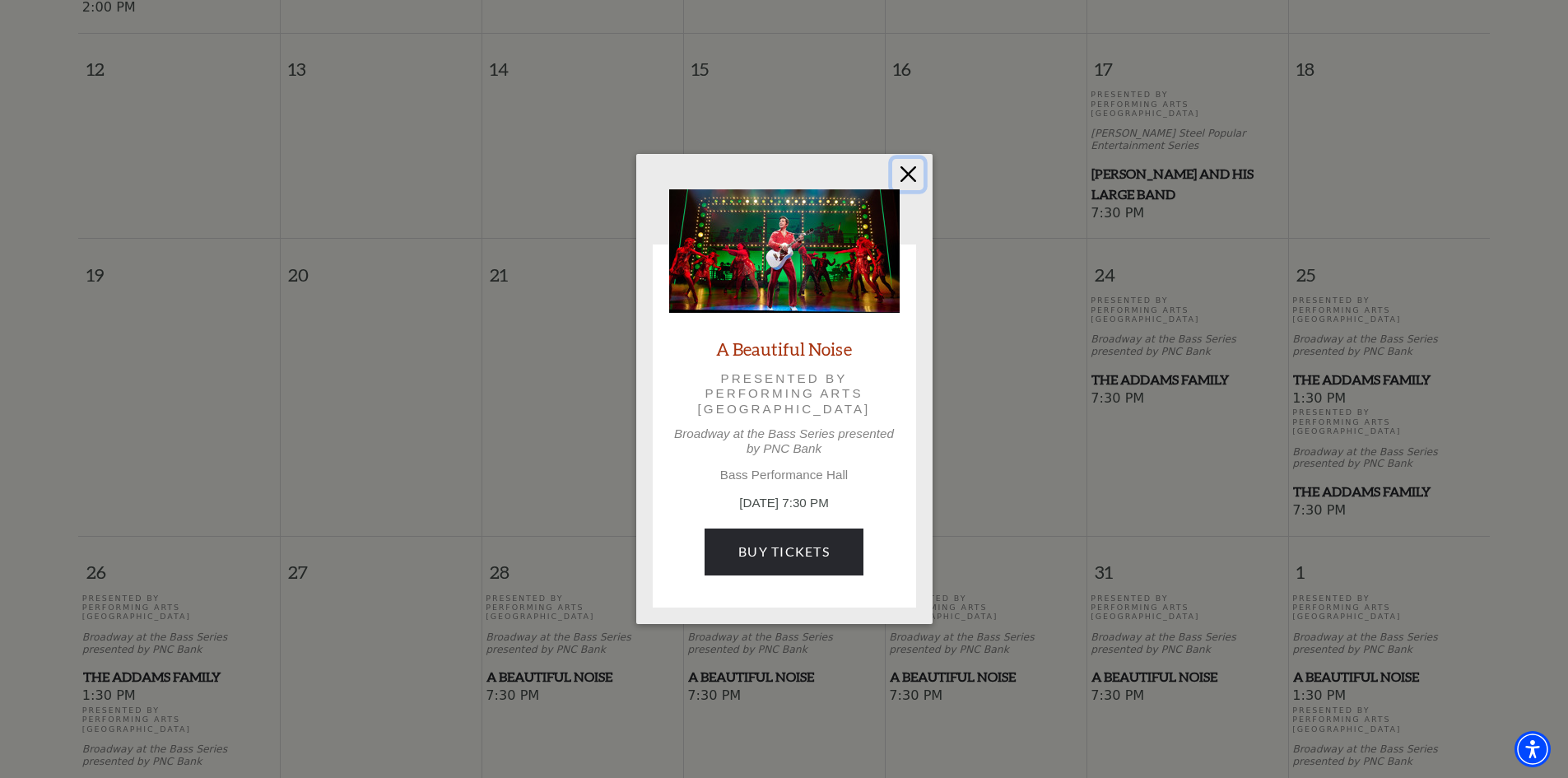
click at [908, 169] on button "Close" at bounding box center [908, 175] width 31 height 31
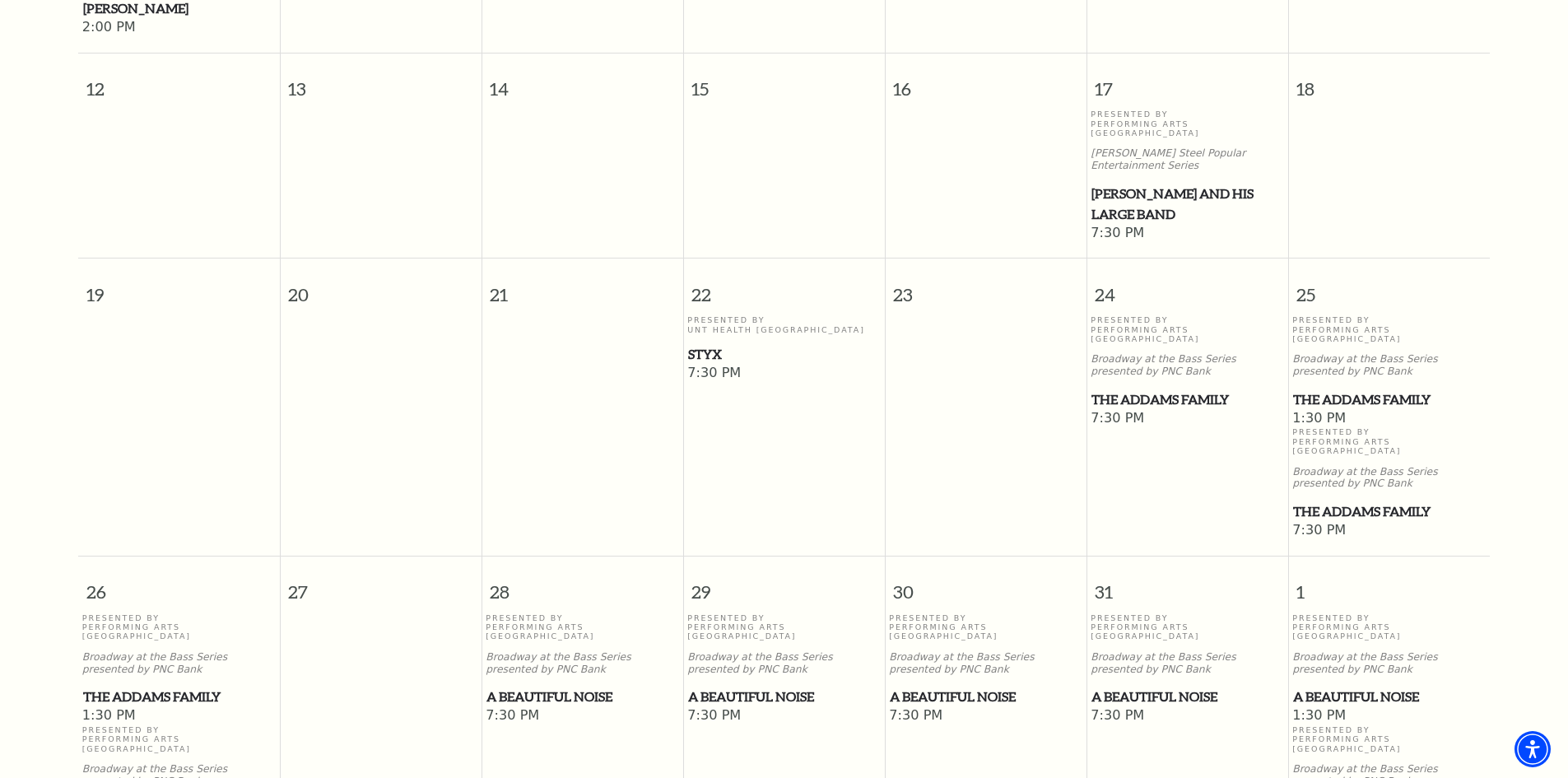
scroll to position [804, 0]
